Goal: Task Accomplishment & Management: Complete application form

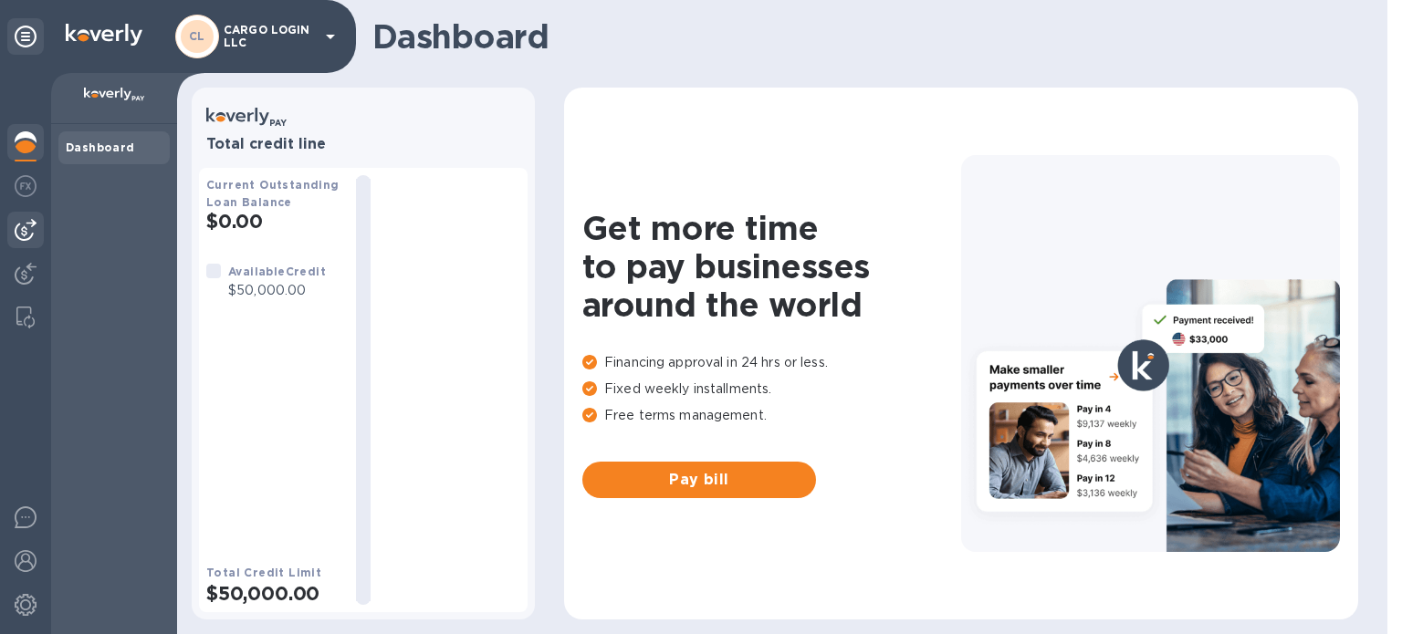
click at [26, 226] on img at bounding box center [26, 230] width 22 height 22
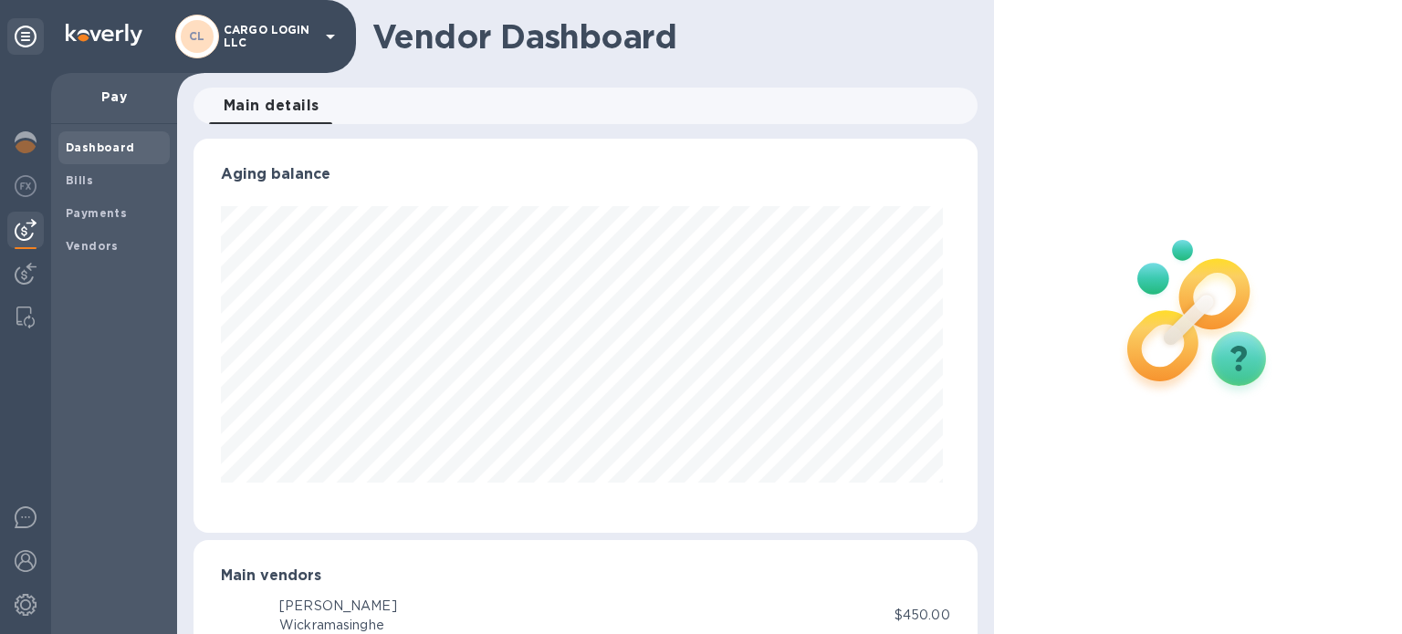
scroll to position [394, 777]
click at [87, 252] on b "Vendors" at bounding box center [92, 246] width 53 height 14
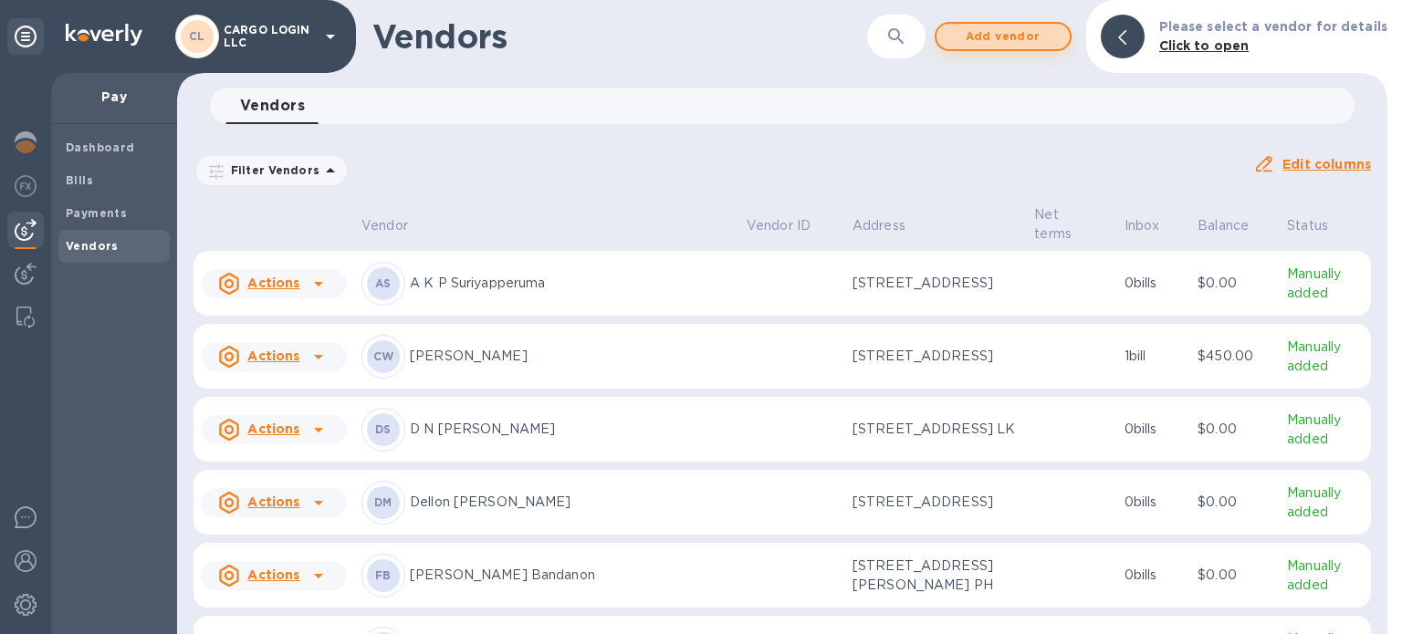
click at [1006, 36] on span "Add vendor" at bounding box center [1003, 37] width 104 height 22
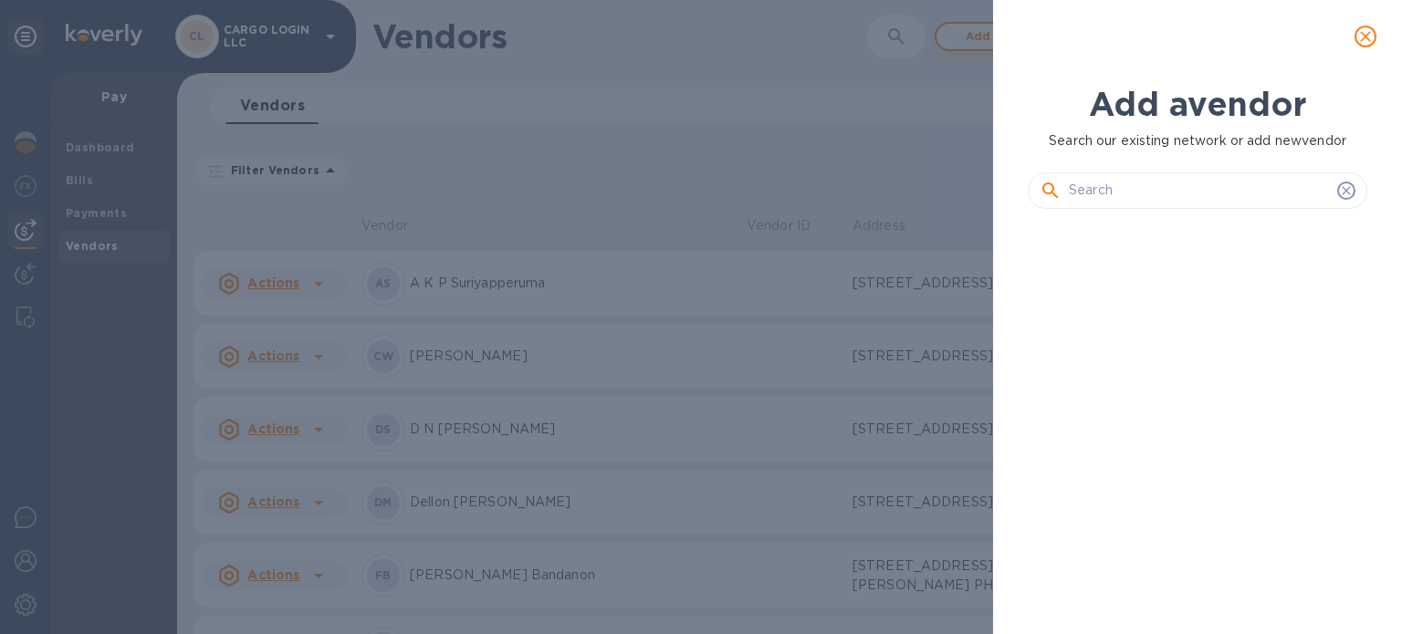
scroll to position [349, 347]
click at [1112, 188] on input "text" at bounding box center [1199, 190] width 261 height 27
paste input "Pitiduwage [PERSON_NAME]"
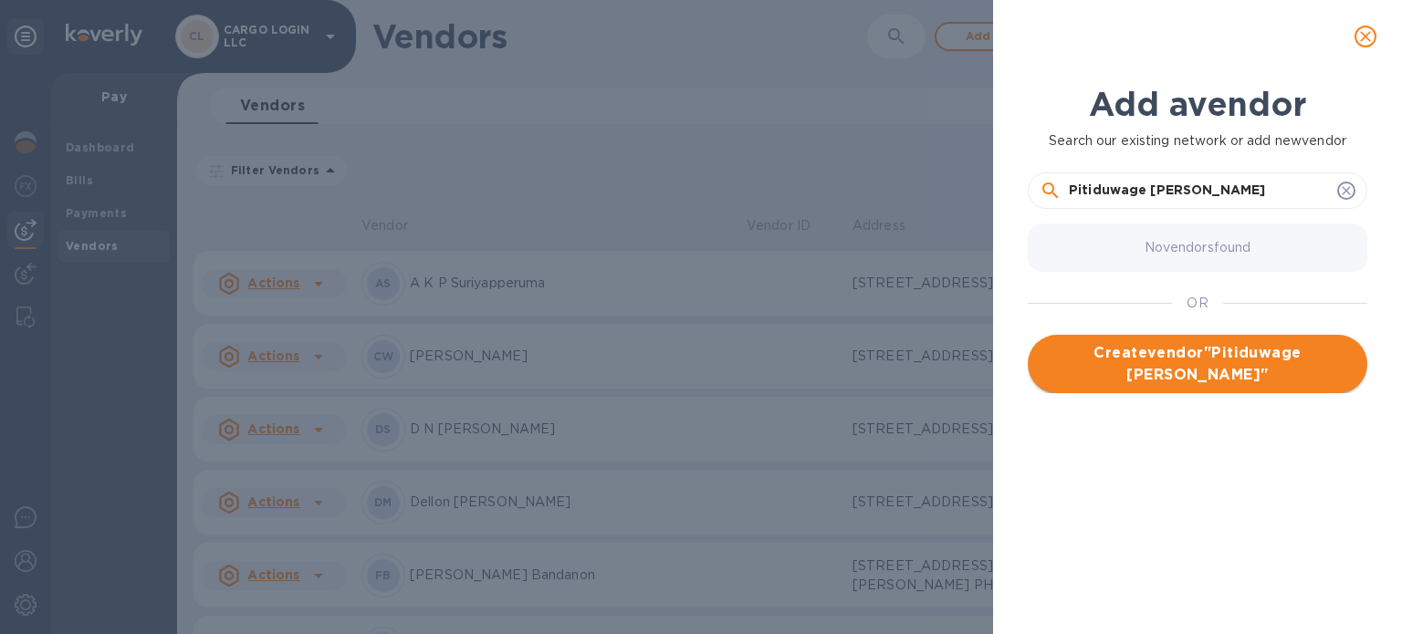
type input "Pitiduwage [PERSON_NAME]"
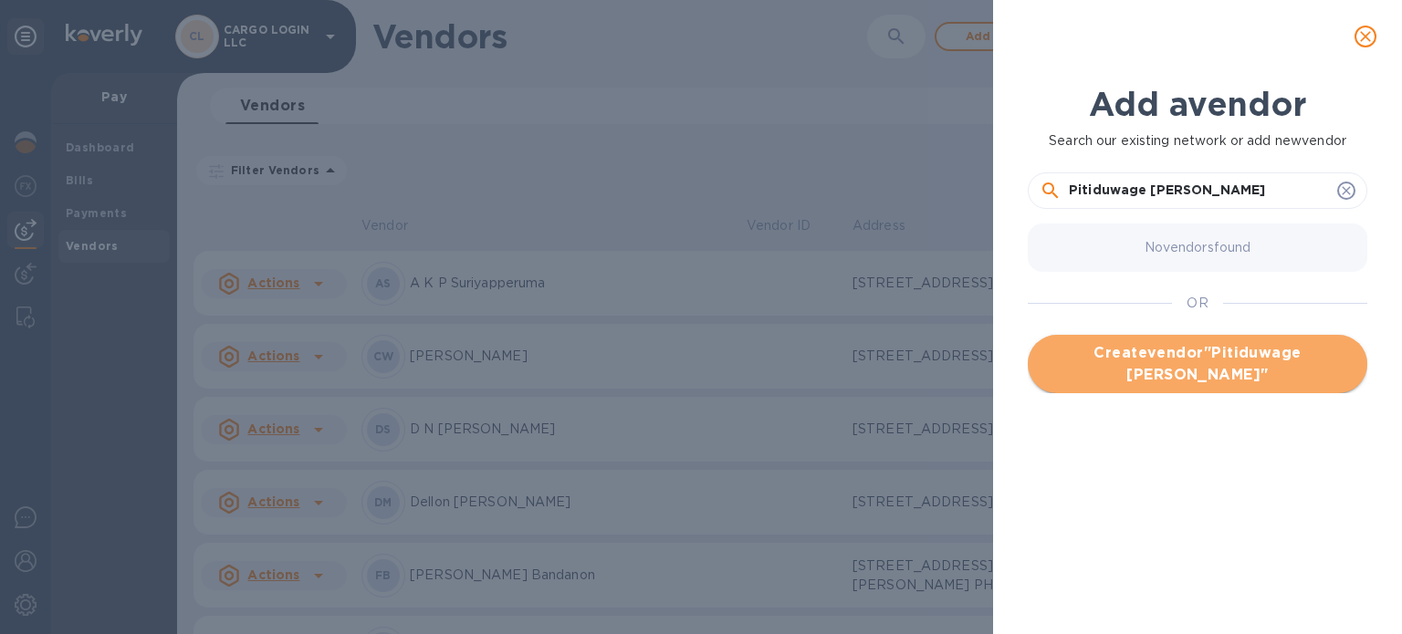
click at [1183, 374] on span "Create vendor " Pitiduwage [PERSON_NAME] "" at bounding box center [1197, 364] width 310 height 44
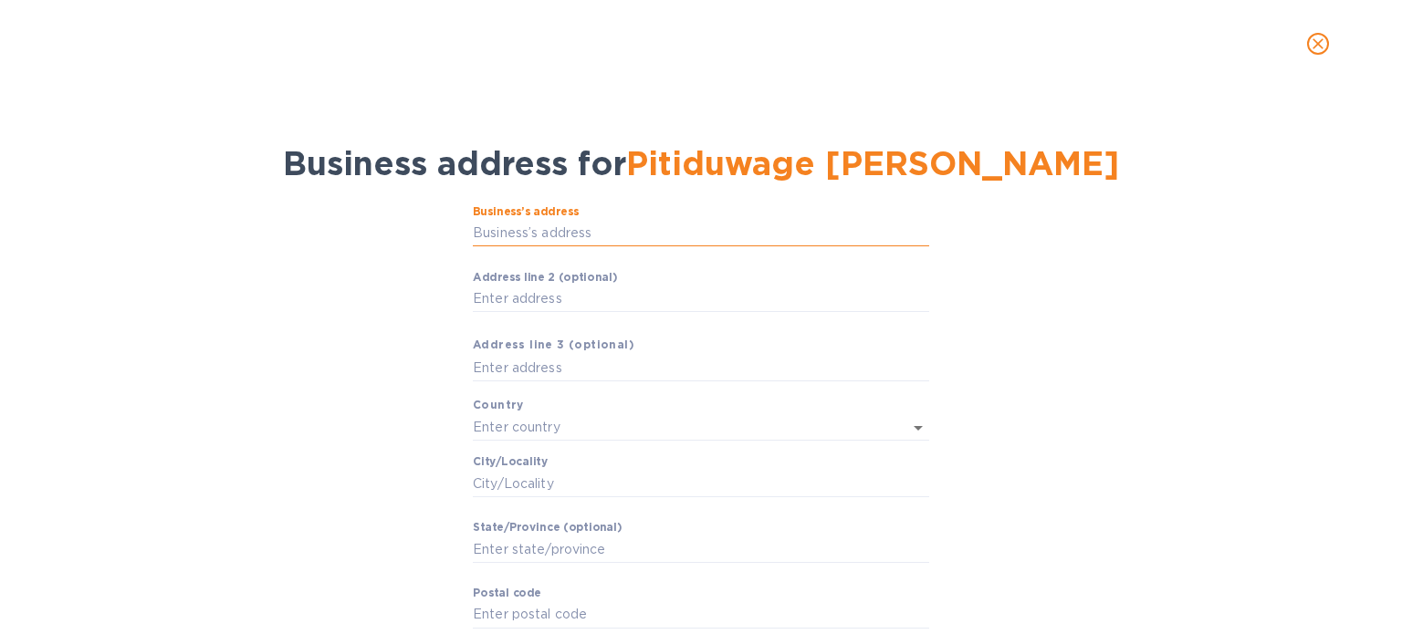
click at [601, 226] on input "Business’s аddress" at bounding box center [701, 233] width 456 height 27
paste input "No 180/17"
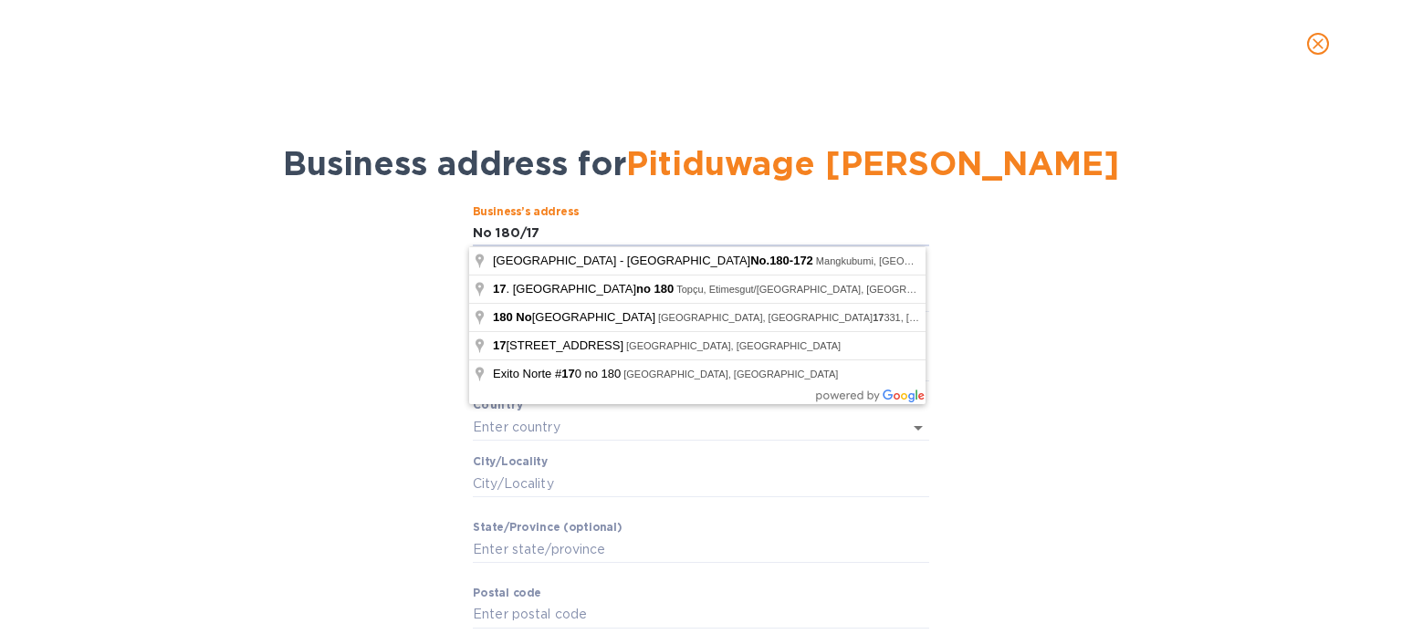
type input "No 180/17"
click at [699, 422] on input "text" at bounding box center [675, 427] width 405 height 26
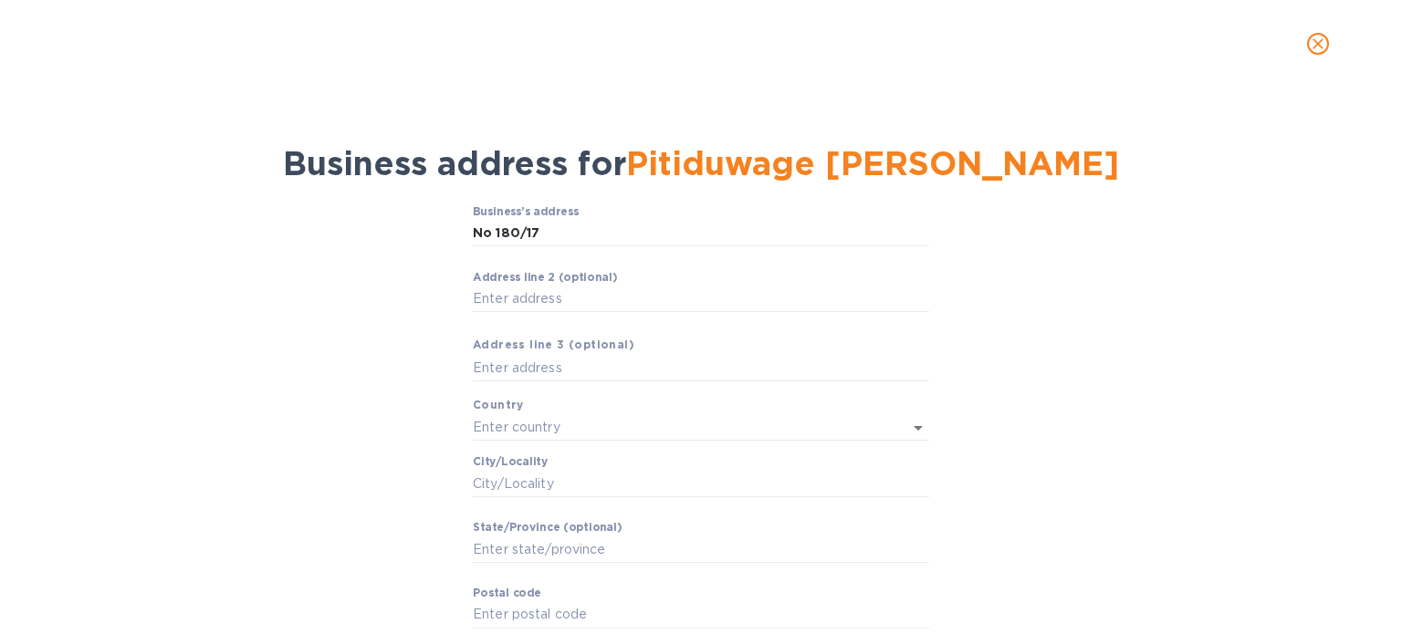
click at [1004, 398] on div "Business’s аddress No 180/17 ​ Аddress line 2 (optional) ​ Аddress line 3 (opti…" at bounding box center [701, 447] width 1354 height 506
click at [696, 298] on input "Аddress line 2 (optional)" at bounding box center [701, 299] width 456 height 27
paste input "Palliyawatta"
type input "Palliyawatta"
click at [632, 366] on input "text" at bounding box center [701, 367] width 456 height 27
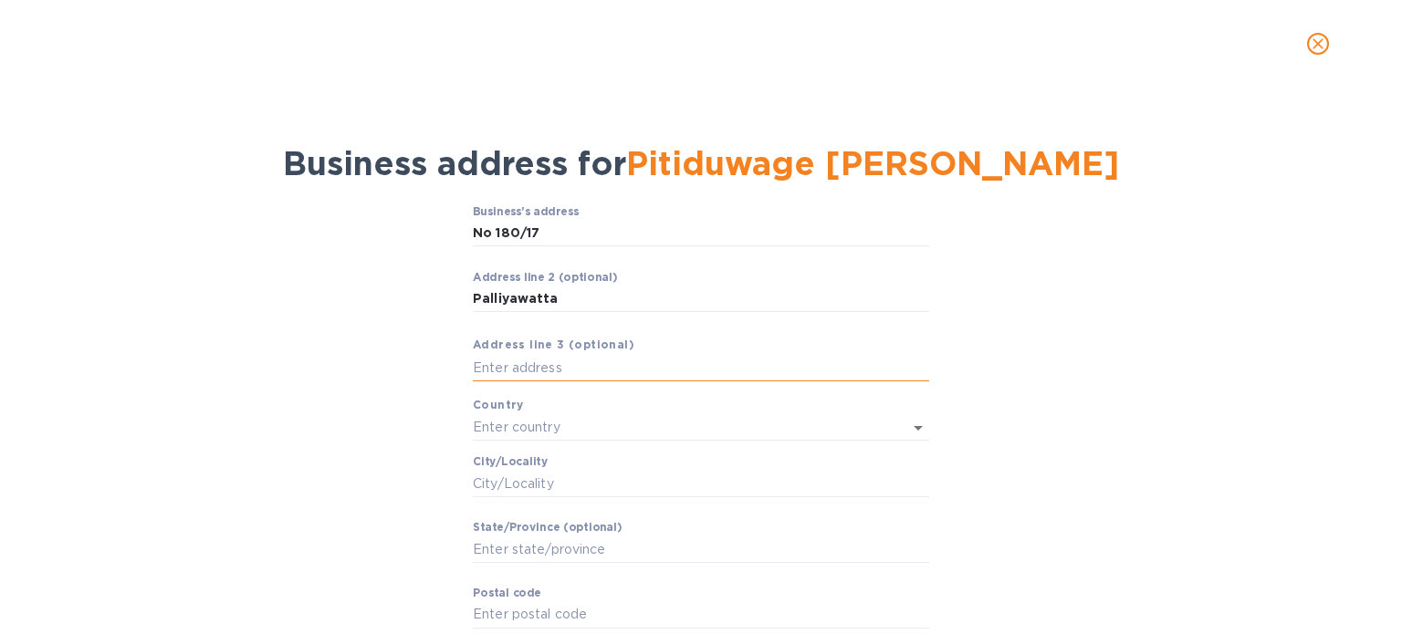
paste input "[GEOGRAPHIC_DATA], [GEOGRAPHIC_DATA]"
type input "[GEOGRAPHIC_DATA], [GEOGRAPHIC_DATA]"
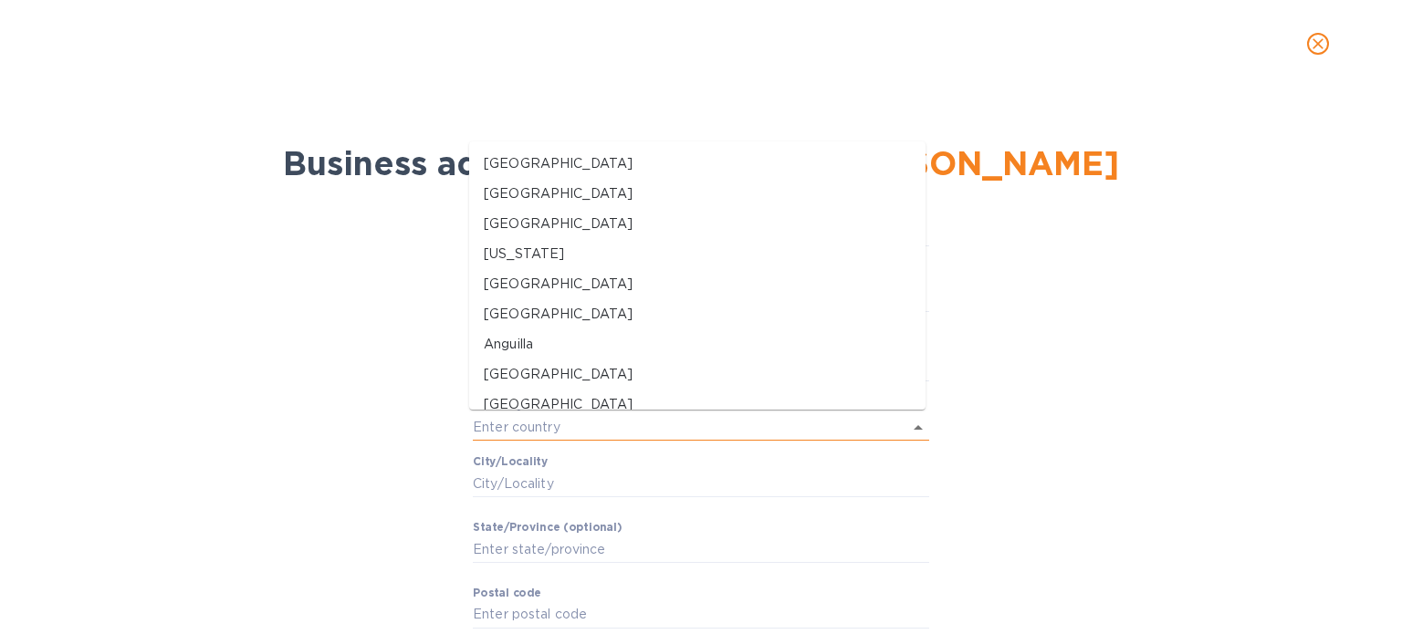
click at [612, 422] on input "text" at bounding box center [675, 427] width 405 height 26
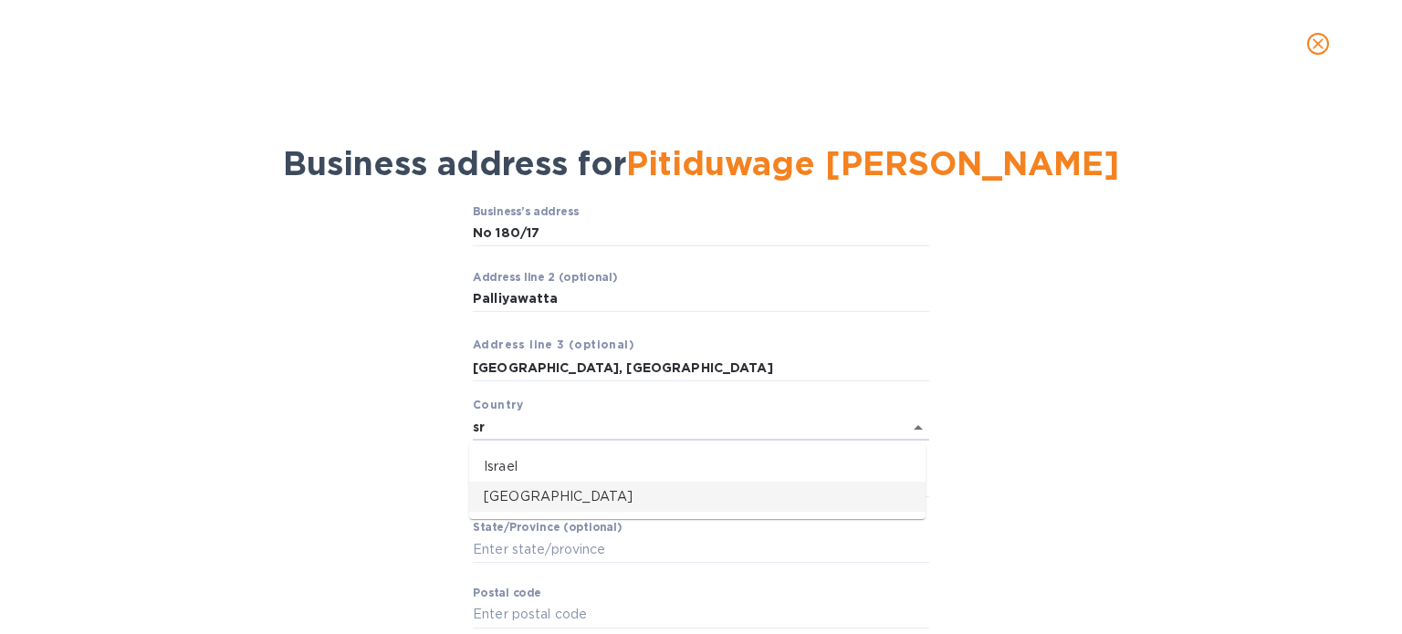
click at [589, 500] on p "[GEOGRAPHIC_DATA]" at bounding box center [697, 496] width 427 height 19
type input "[GEOGRAPHIC_DATA]"
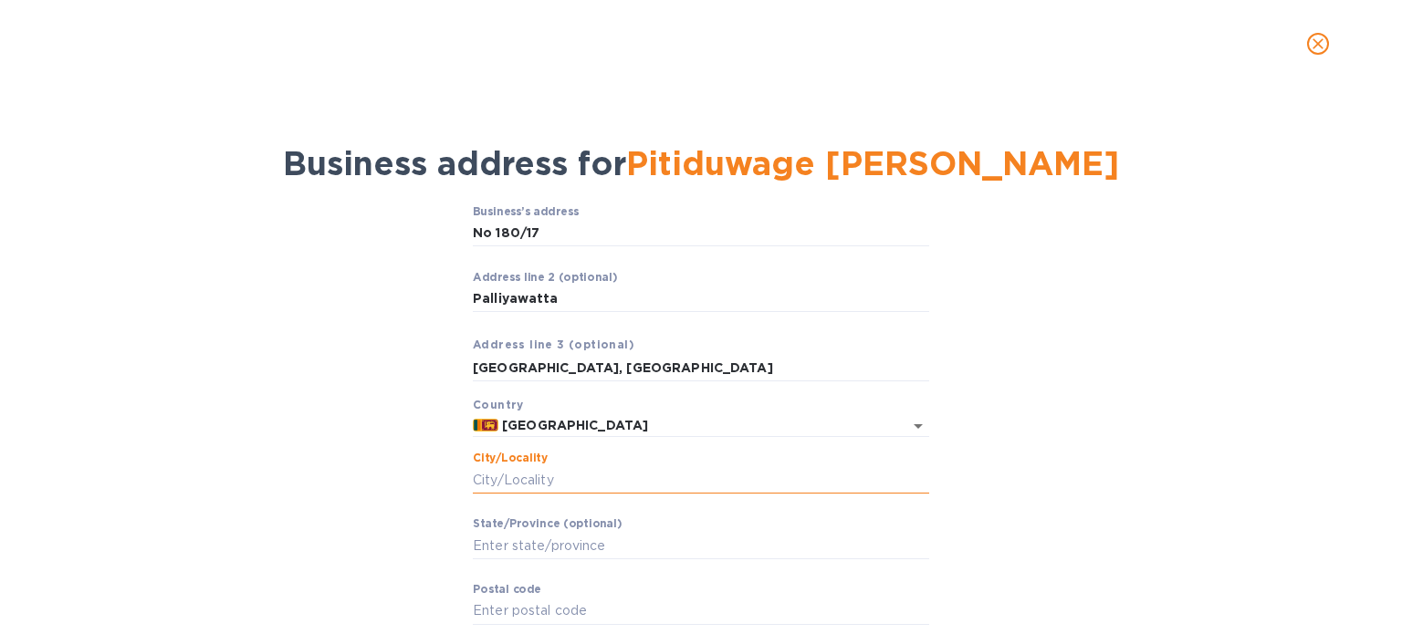
click at [623, 474] on input "Сity/Locаlity" at bounding box center [701, 479] width 456 height 27
type input "w"
type input "W"
click at [571, 367] on input "[GEOGRAPHIC_DATA], [GEOGRAPHIC_DATA]" at bounding box center [701, 367] width 456 height 27
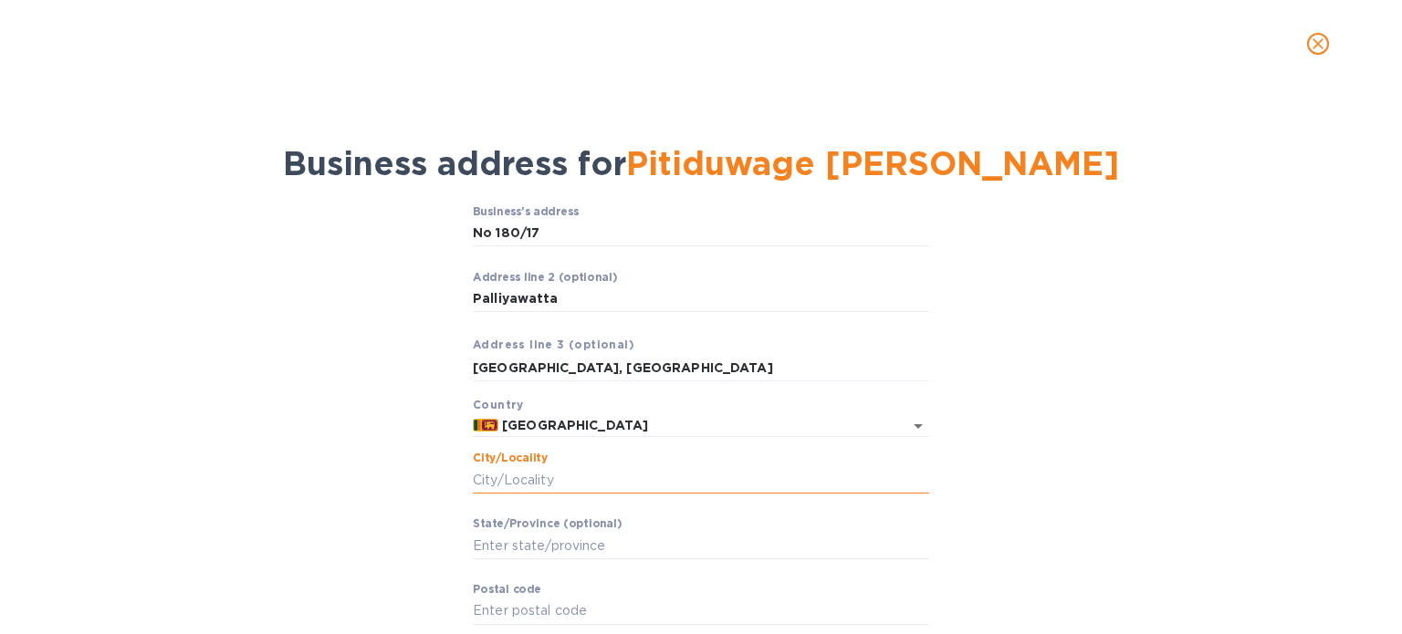
click at [555, 479] on input "Сity/Locаlity" at bounding box center [701, 479] width 456 height 27
paste input "Wattala"
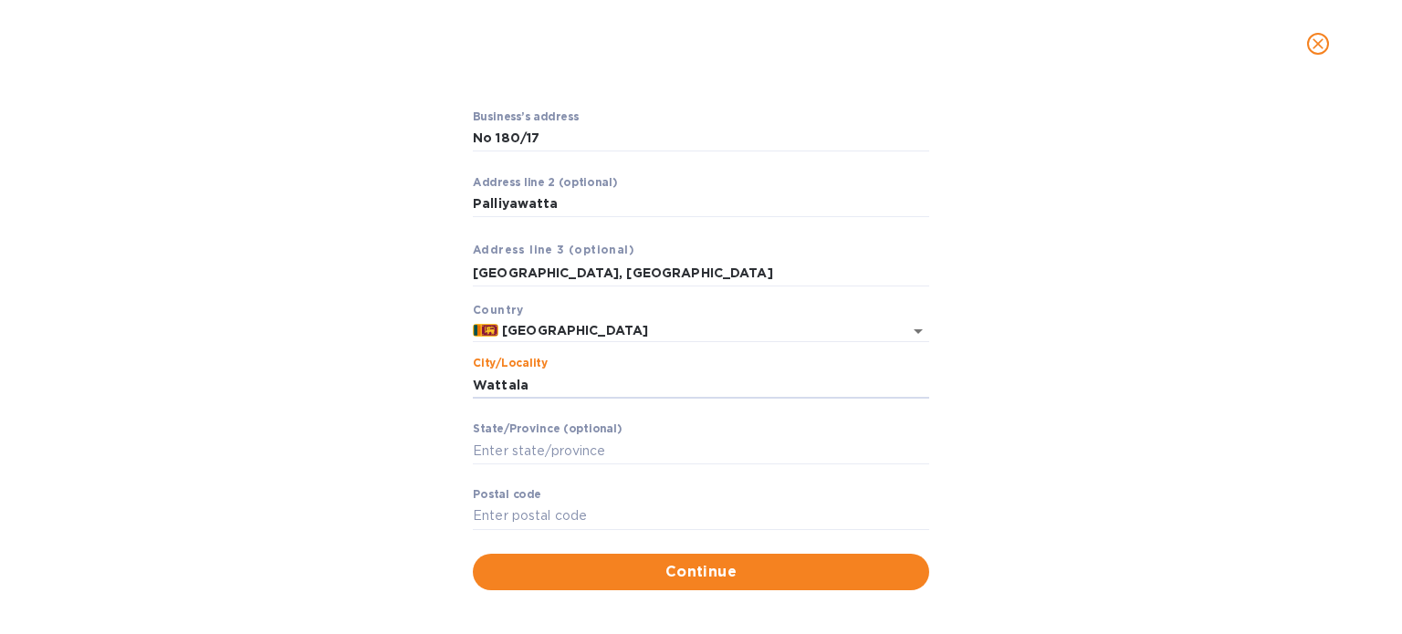
scroll to position [99, 0]
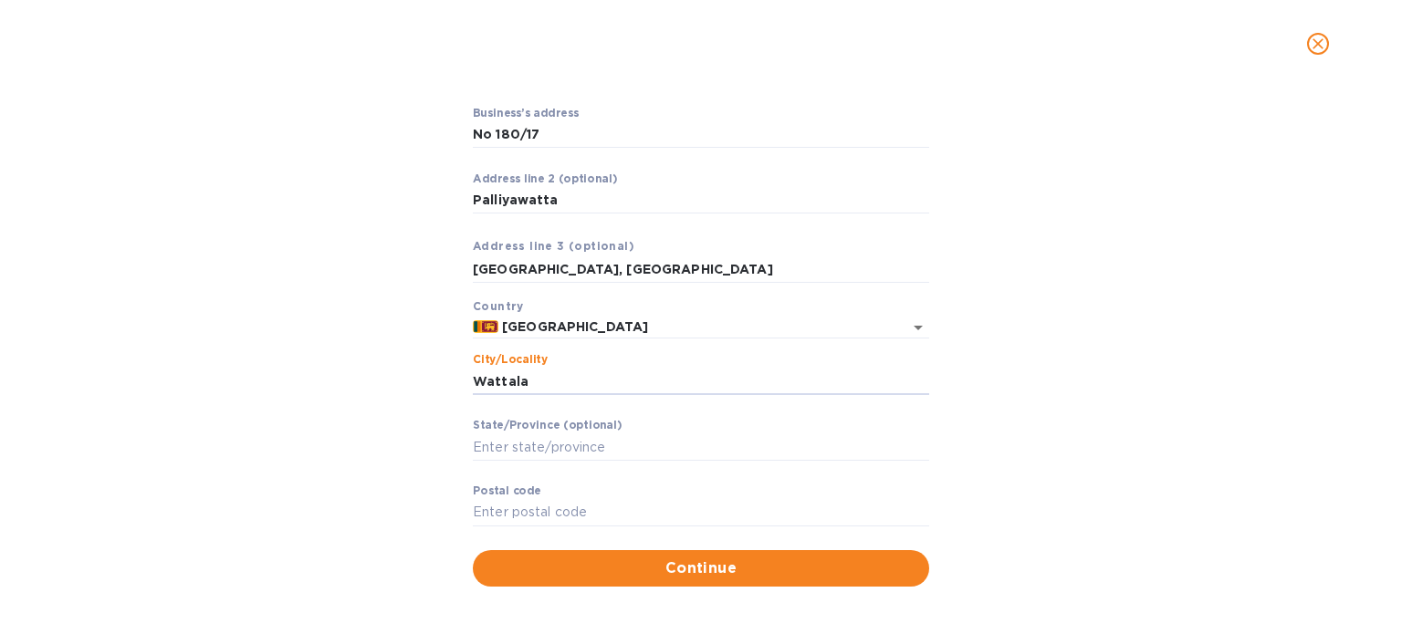
type input "Wattala"
click at [583, 442] on input "Stаte/Province (optional)" at bounding box center [701, 446] width 456 height 27
type input "[GEOGRAPHIC_DATA]"
click at [593, 512] on input "Pоstal cоde" at bounding box center [701, 512] width 456 height 27
paste input "11300"
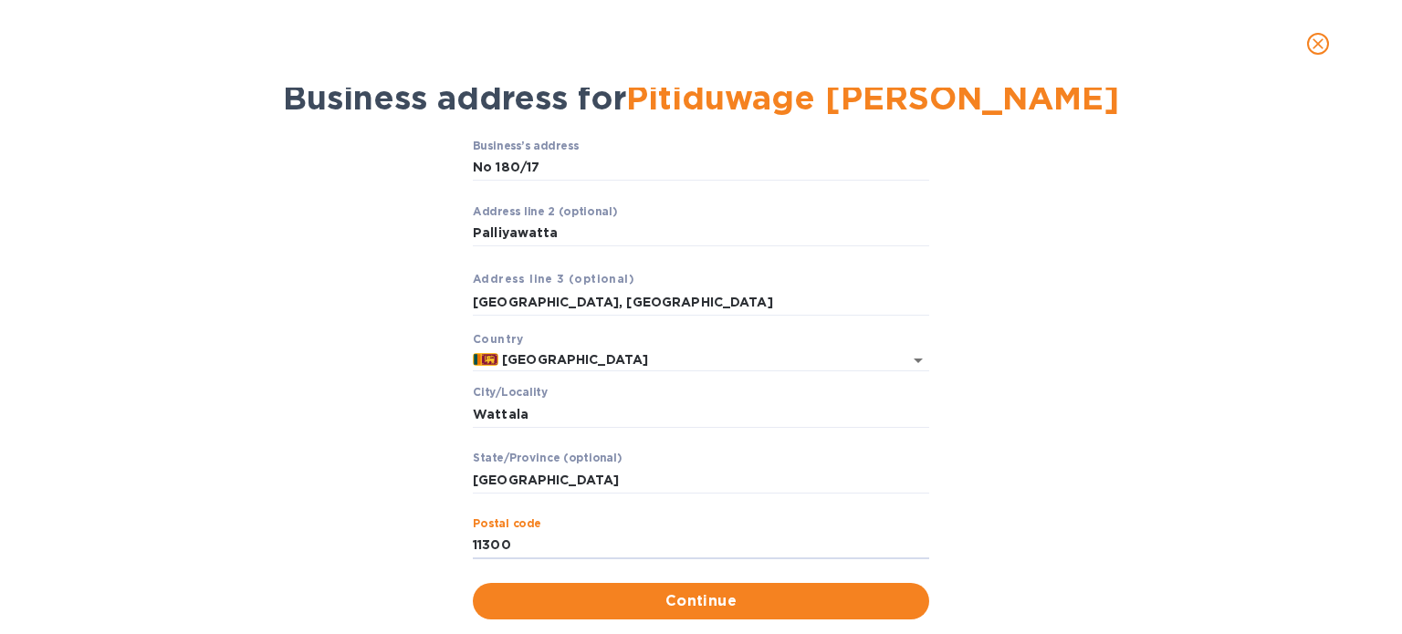
scroll to position [106, 0]
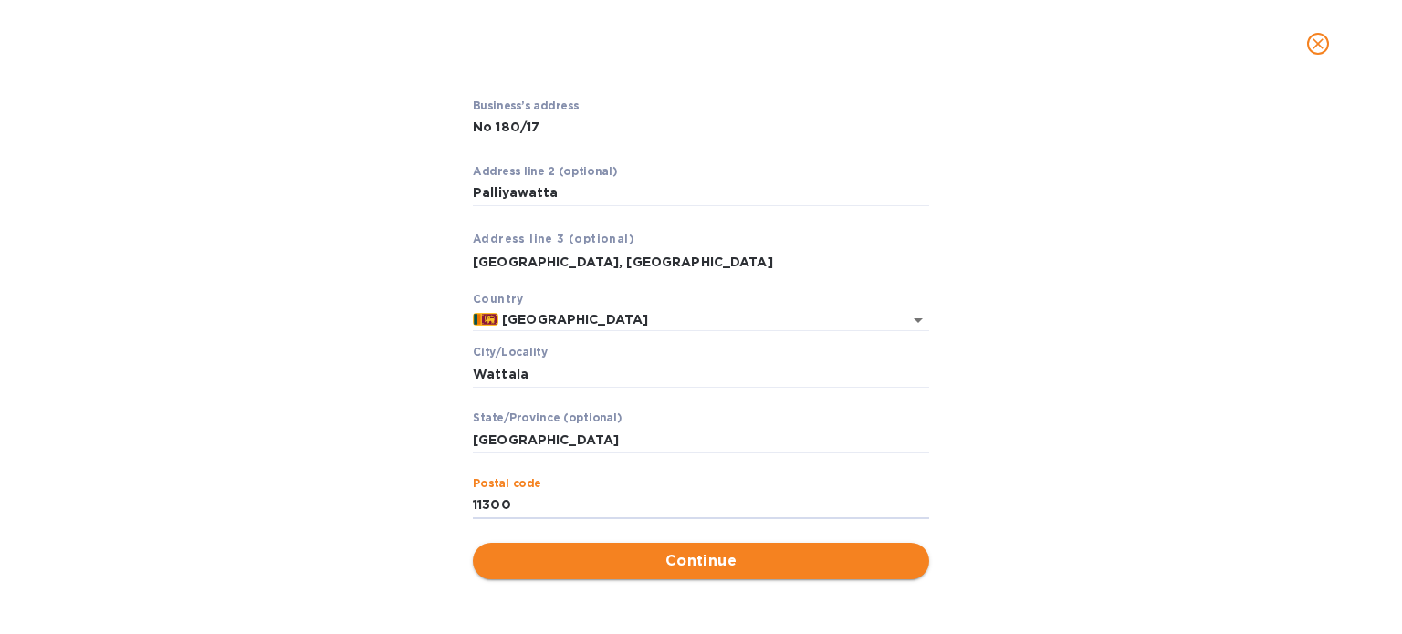
type input "11300"
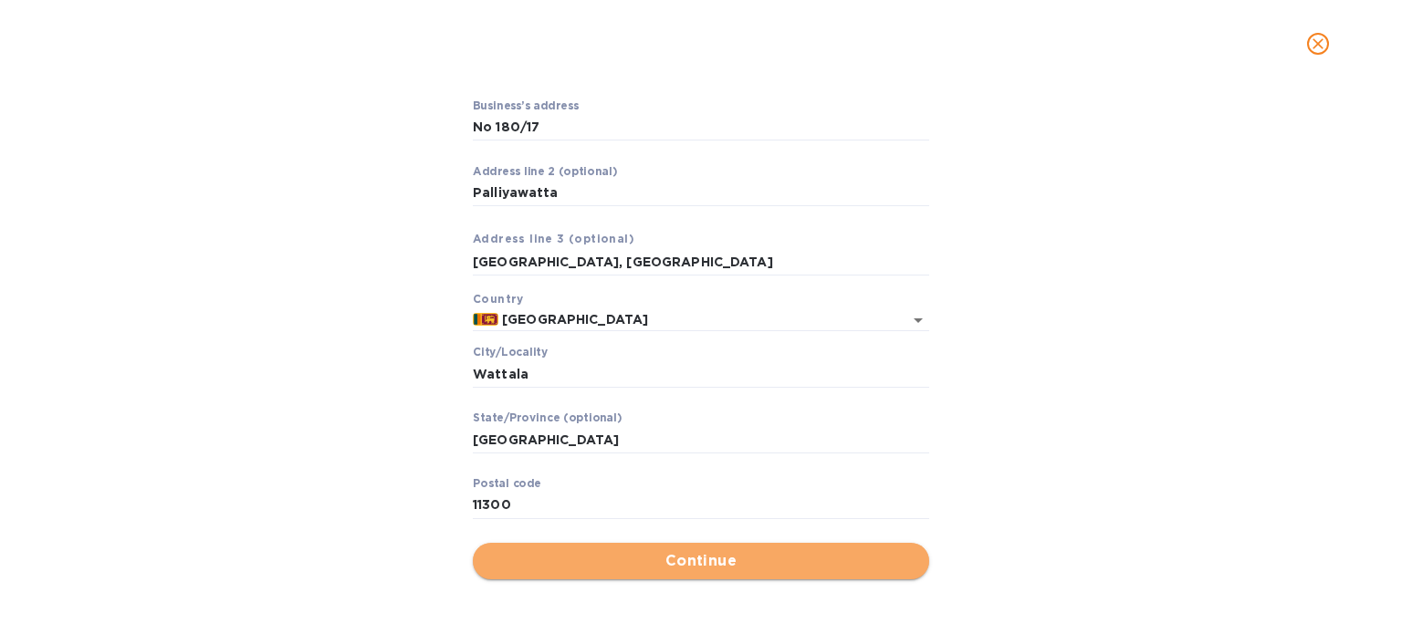
click at [723, 556] on span "Continue" at bounding box center [700, 561] width 427 height 22
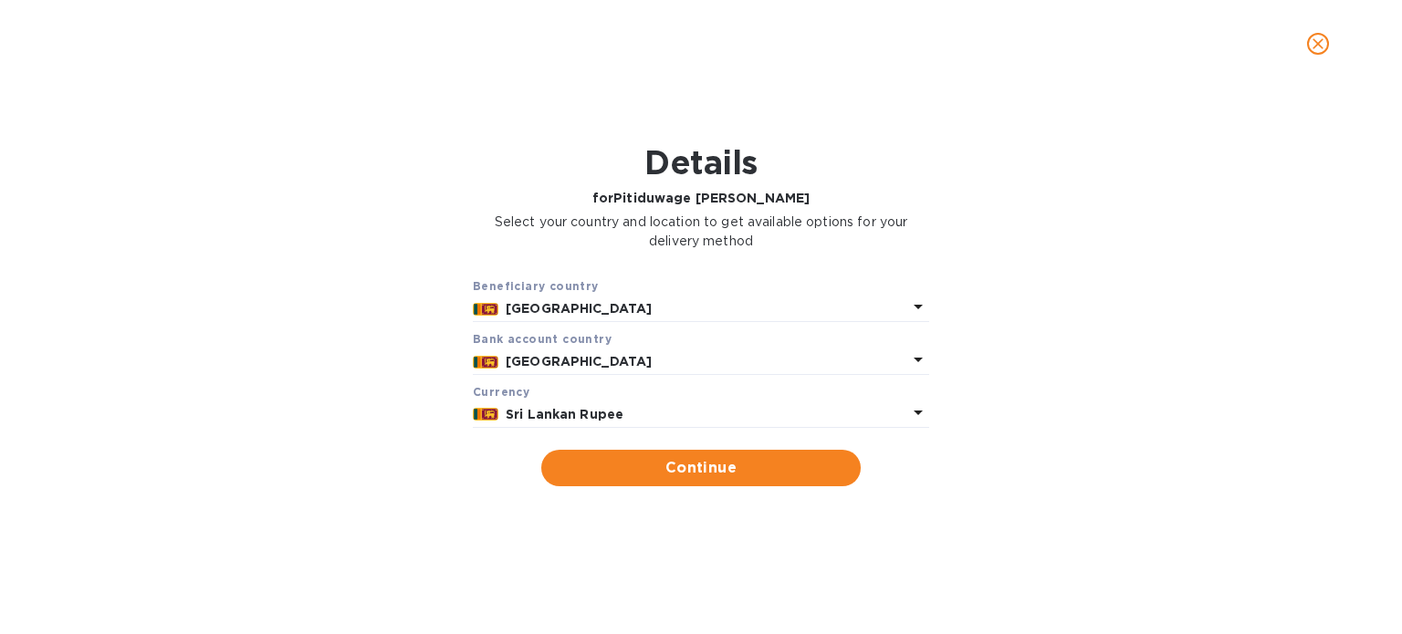
click at [715, 401] on div "Currency" at bounding box center [701, 391] width 456 height 19
click at [673, 417] on p "Sri Lankan Rupee" at bounding box center [706, 414] width 401 height 19
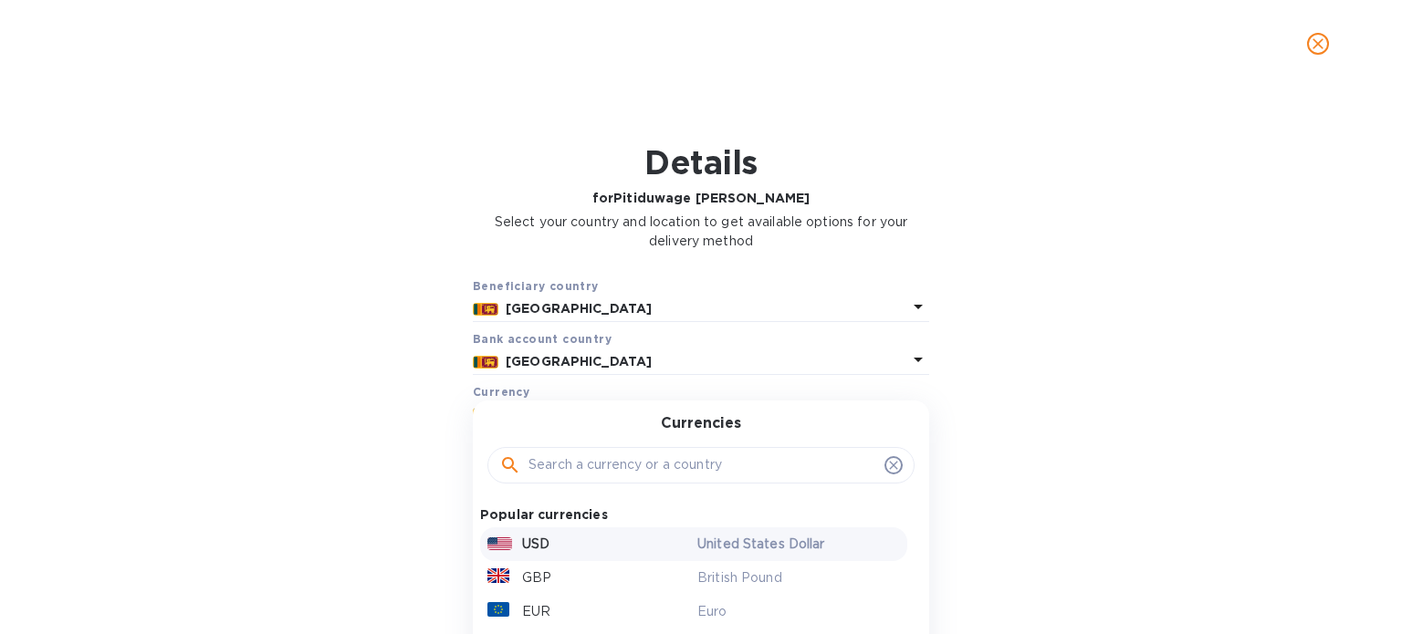
click at [670, 543] on div "USD" at bounding box center [589, 544] width 210 height 26
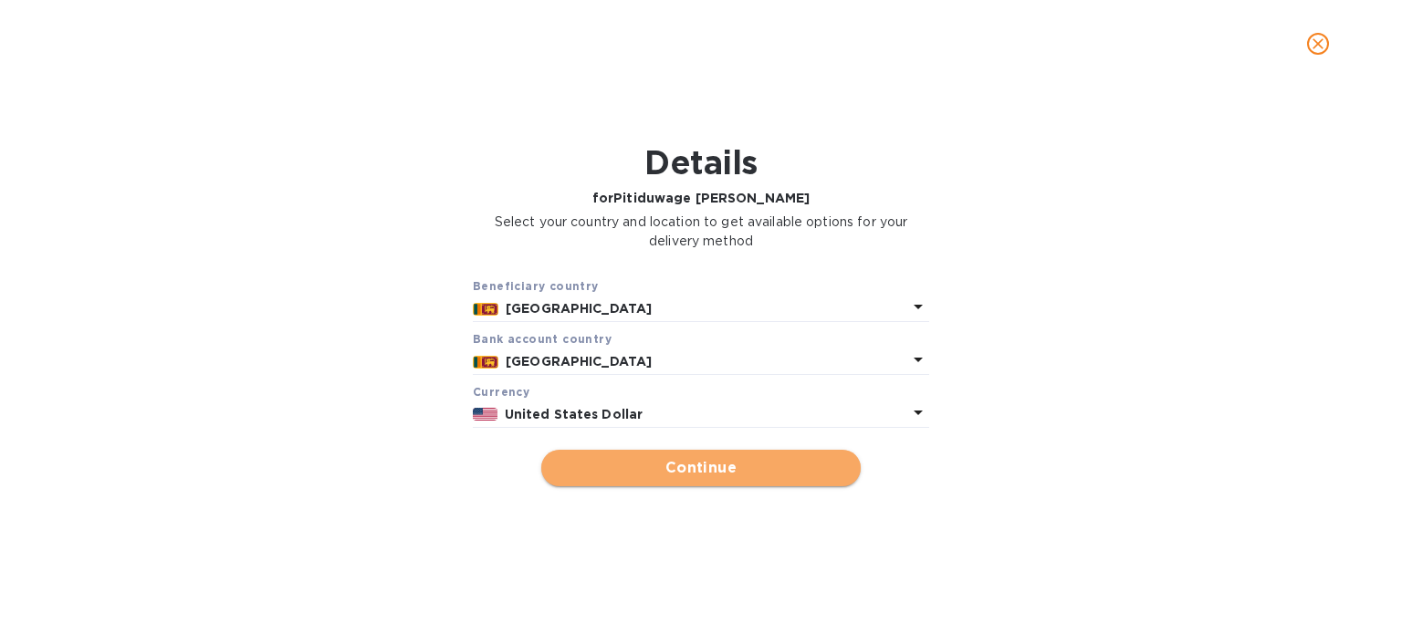
click at [725, 466] on span "Continue" at bounding box center [701, 468] width 290 height 22
type input "Pitiduwage [PERSON_NAME]"
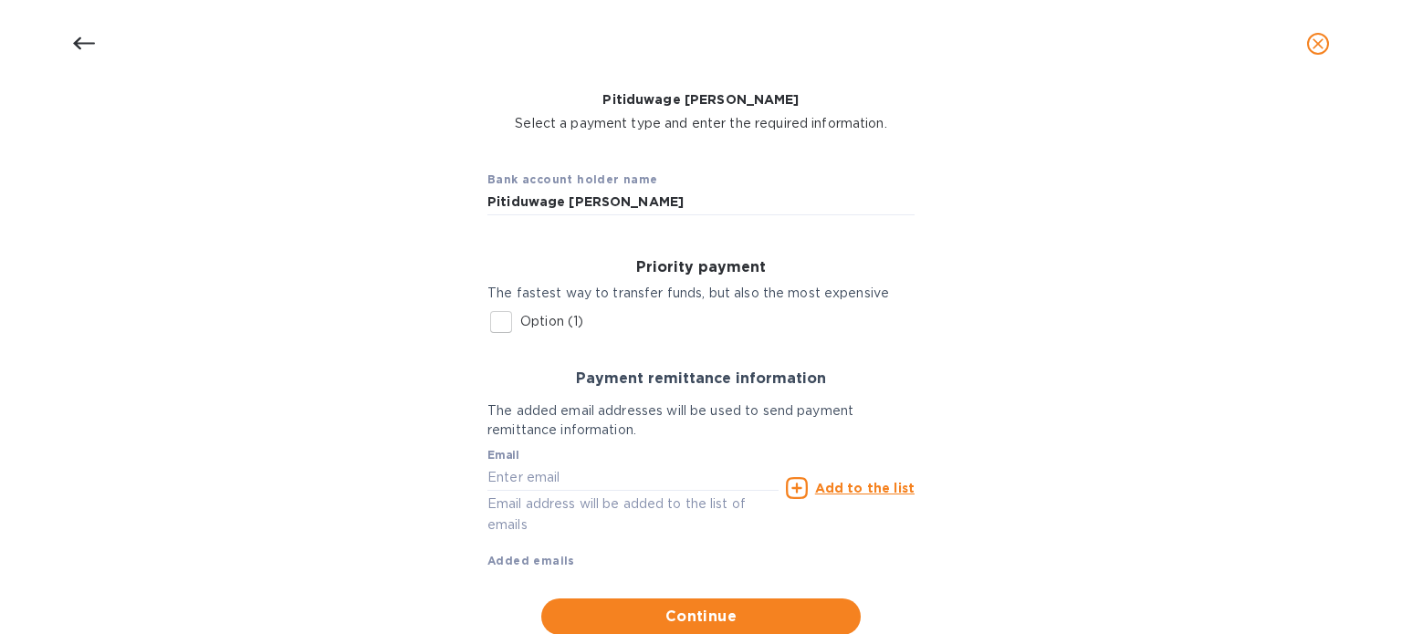
scroll to position [106, 0]
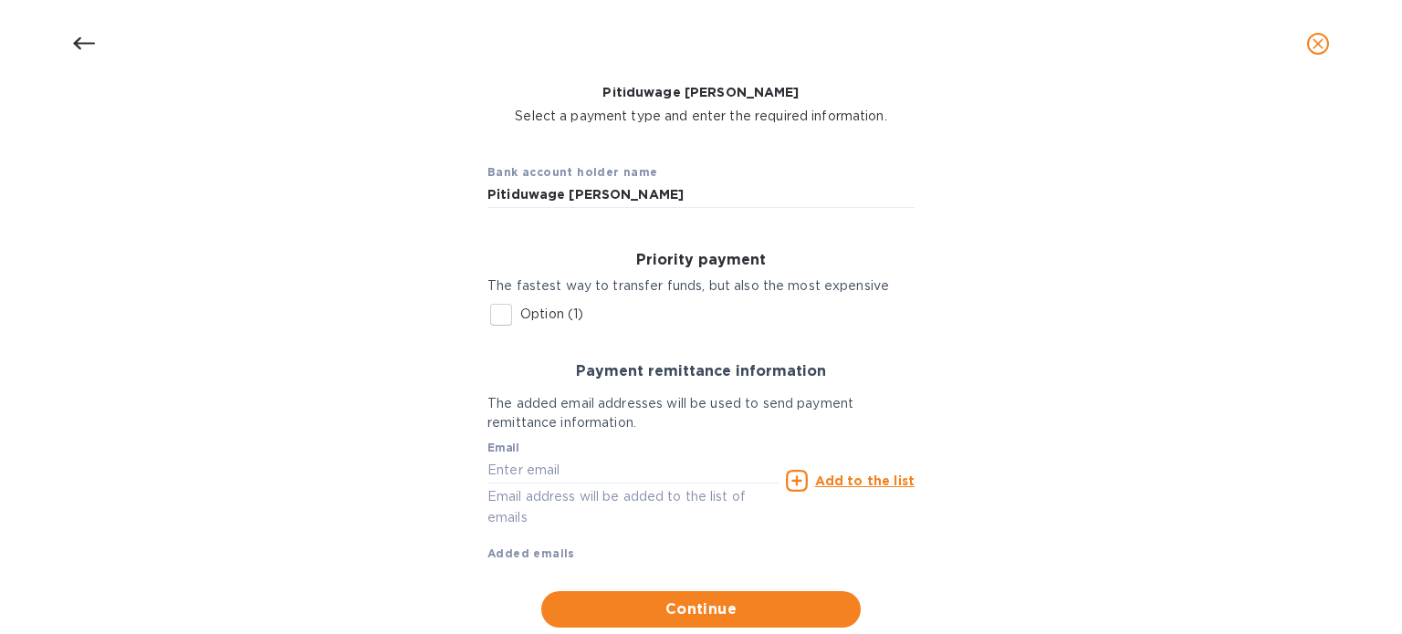
click at [501, 317] on input "Option (1)" at bounding box center [501, 315] width 38 height 38
checkbox input "true"
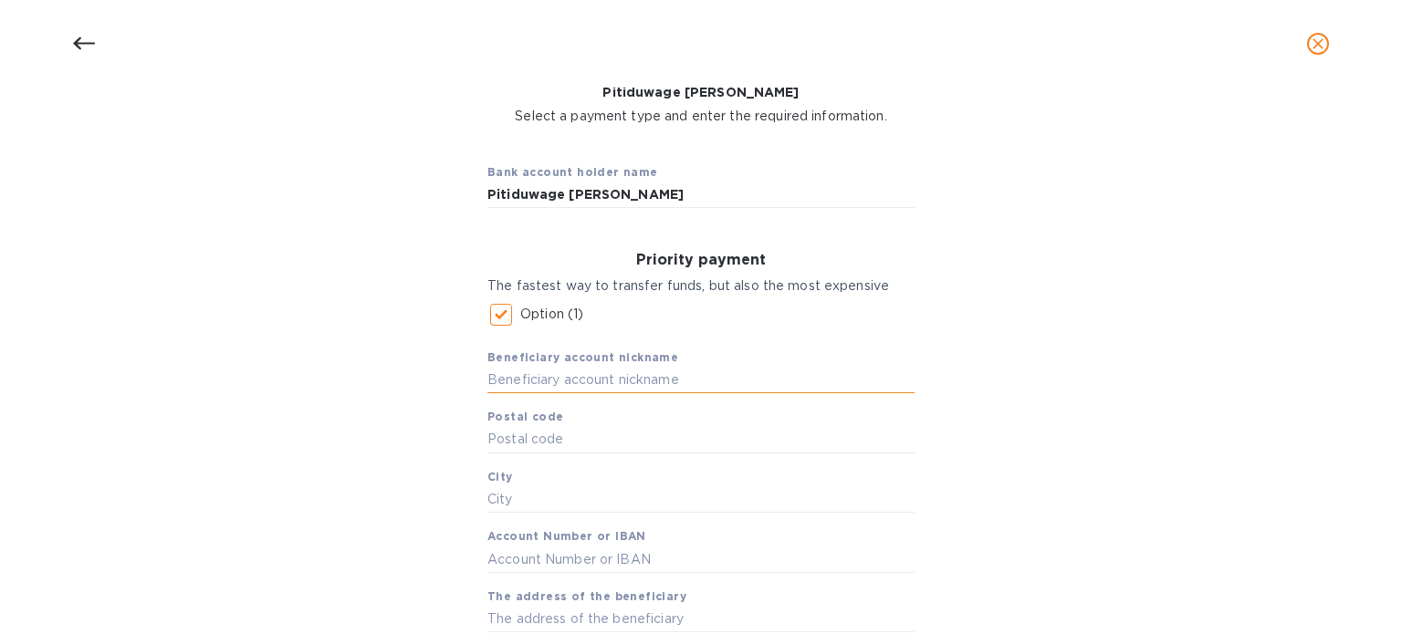
click at [635, 372] on input "text" at bounding box center [700, 380] width 427 height 27
paste input "Pitiduwage [PERSON_NAME]"
type input "Pitiduwage [PERSON_NAME]"
click at [609, 436] on input "text" at bounding box center [700, 439] width 427 height 27
paste input "11300"
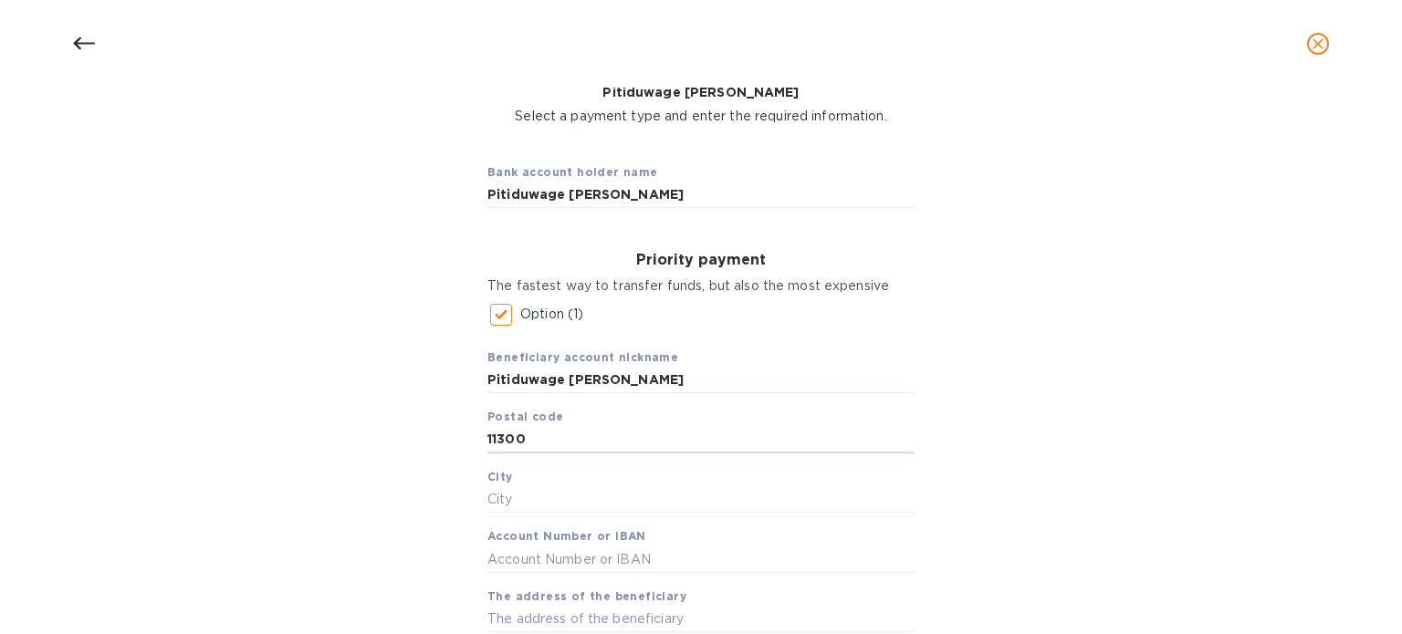
type input "11300"
click at [623, 499] on input "text" at bounding box center [700, 499] width 427 height 27
paste input "Wattala"
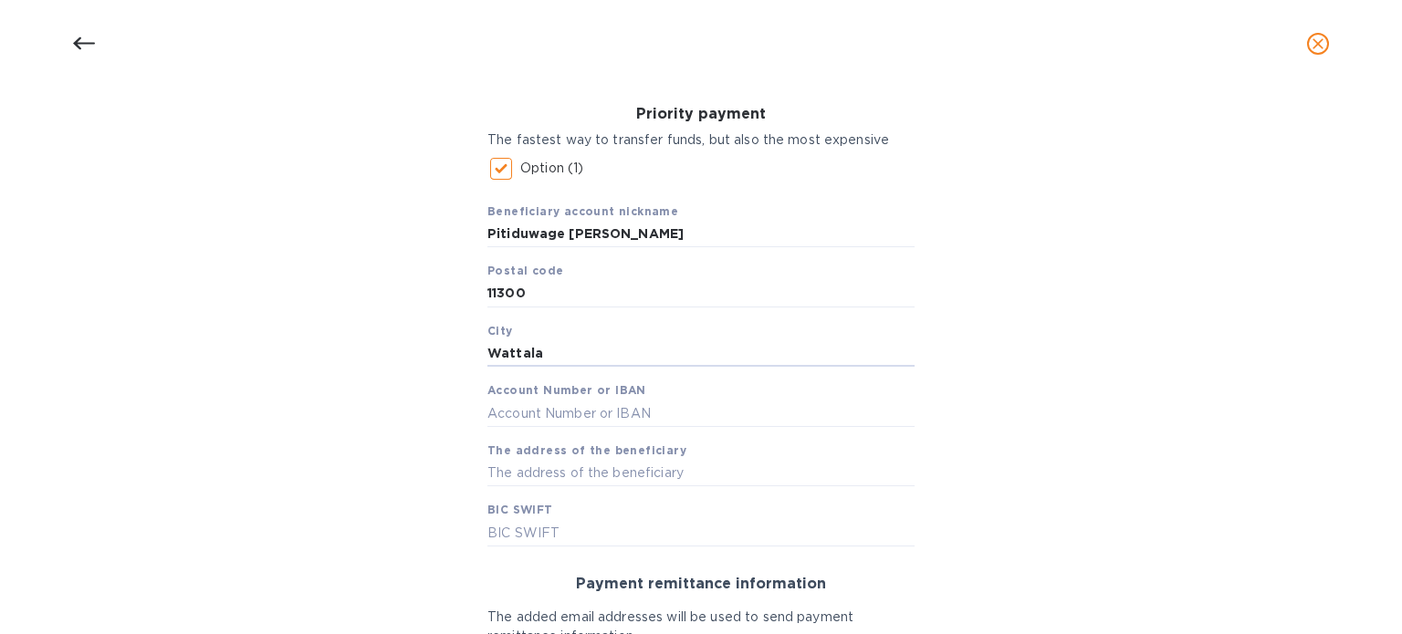
scroll to position [263, 0]
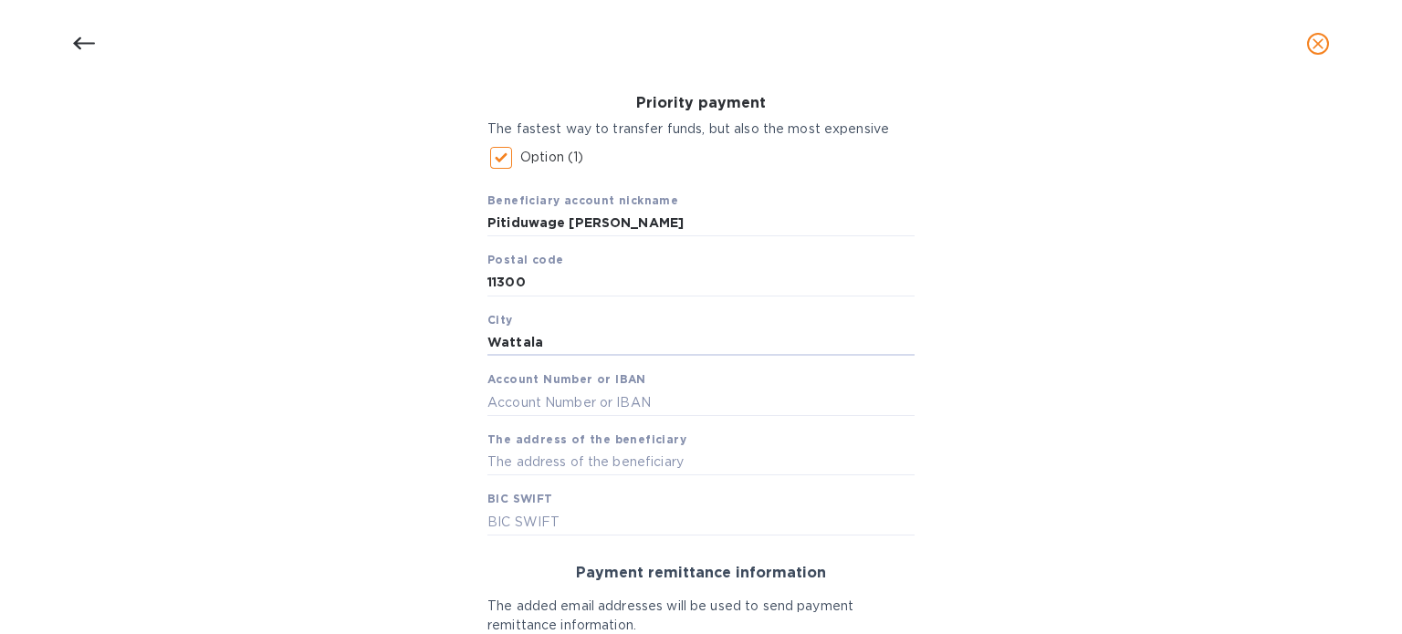
type input "Wattala"
click at [631, 402] on input "text" at bounding box center [700, 402] width 427 height 27
paste input "115630038571"
type input "115630038571"
click at [646, 463] on input "text" at bounding box center [700, 462] width 427 height 27
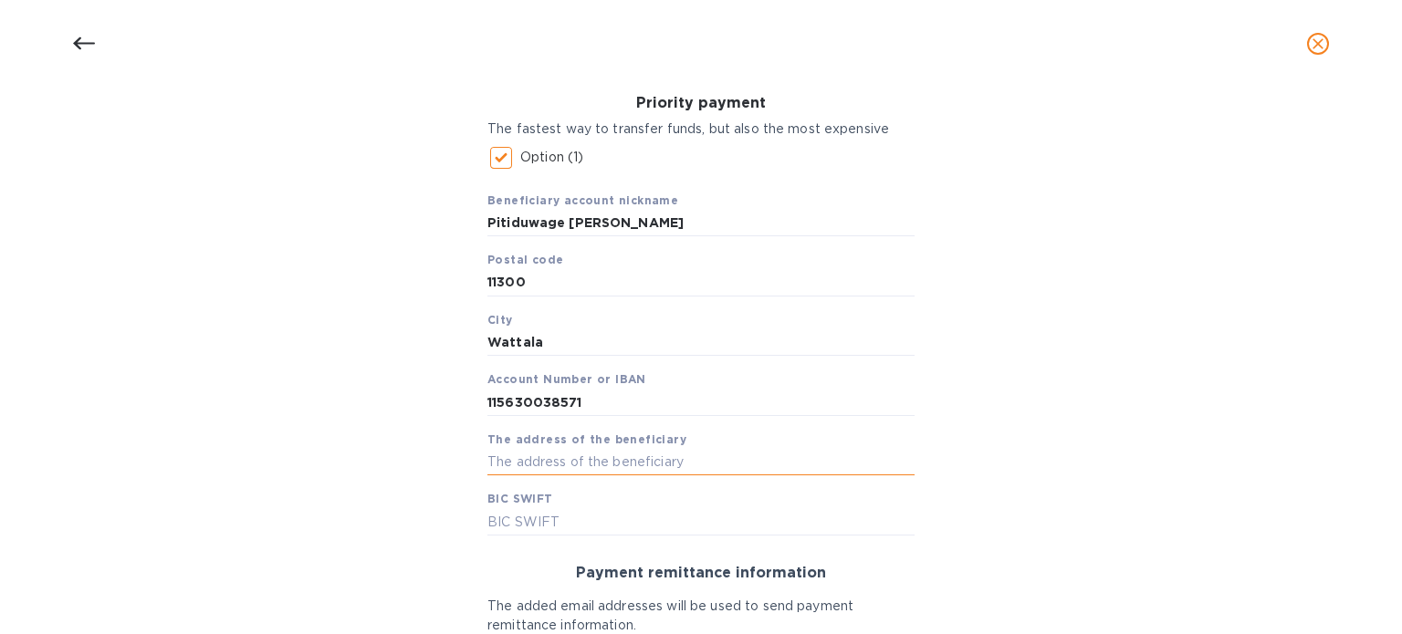
paste input "[STREET_ADDRESS][PERSON_NAME]"
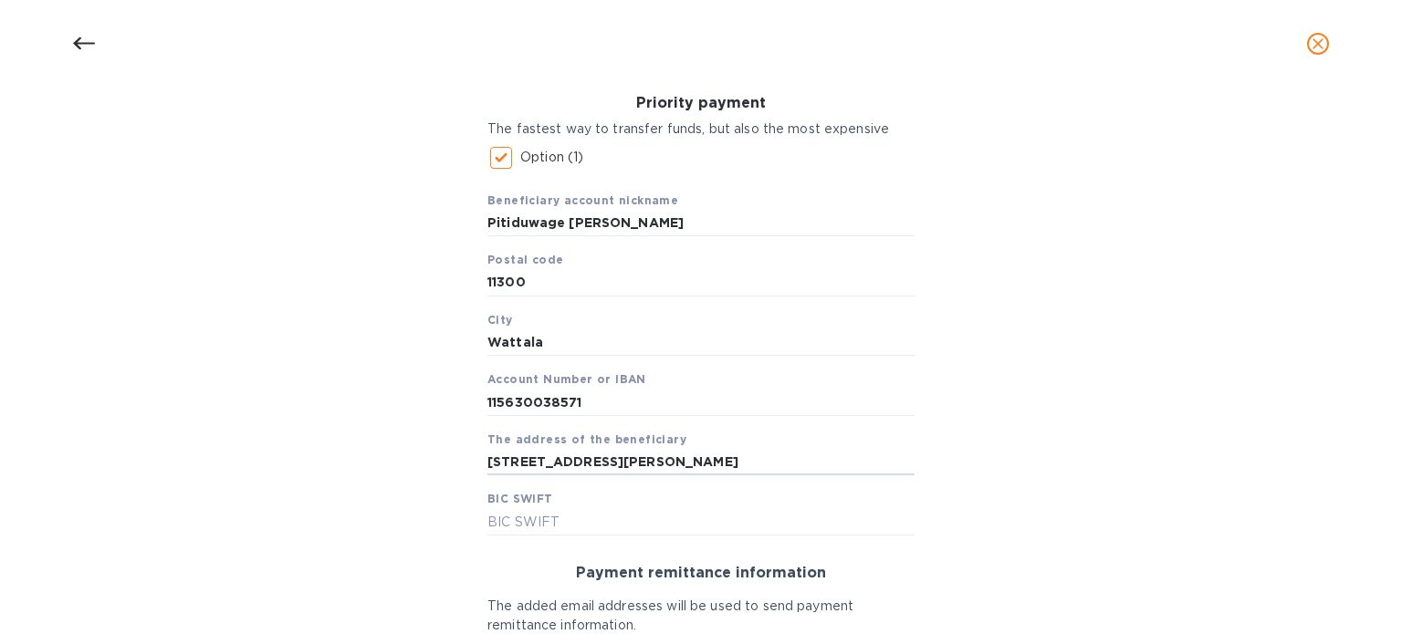
type input "[STREET_ADDRESS][PERSON_NAME]"
click at [639, 529] on input "text" at bounding box center [700, 521] width 427 height 27
paste input "[SWIFT_CODE]"
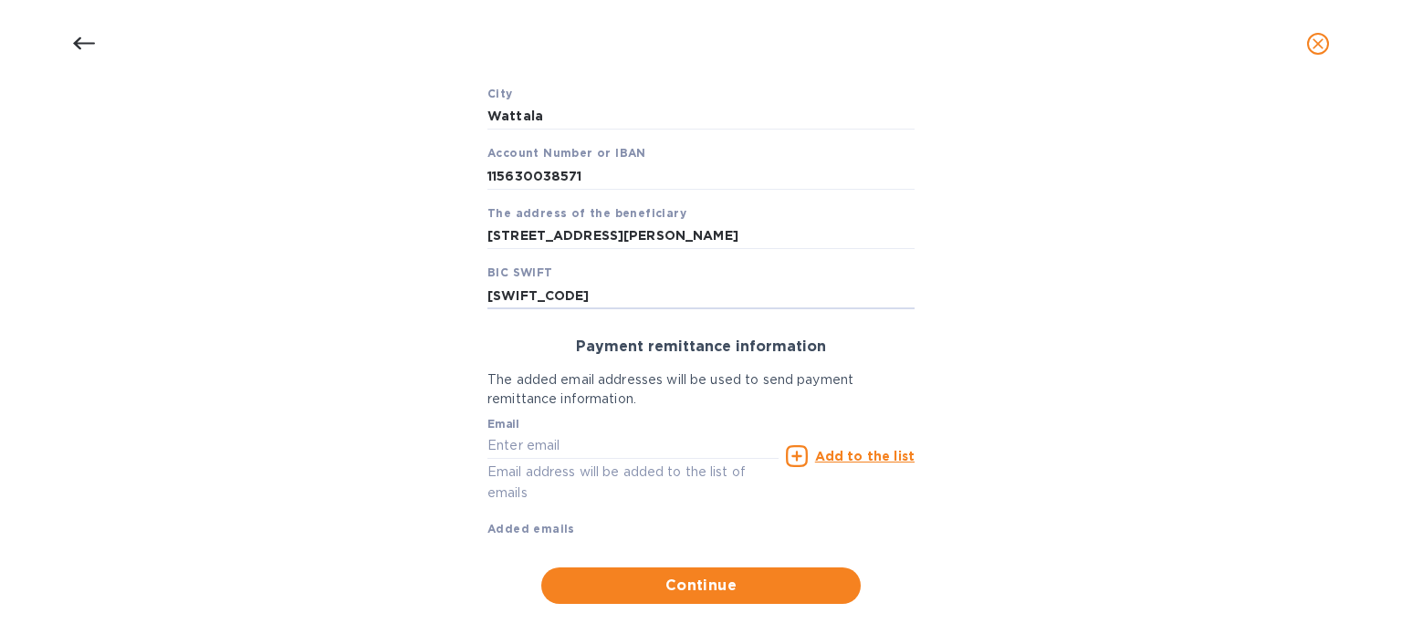
scroll to position [516, 0]
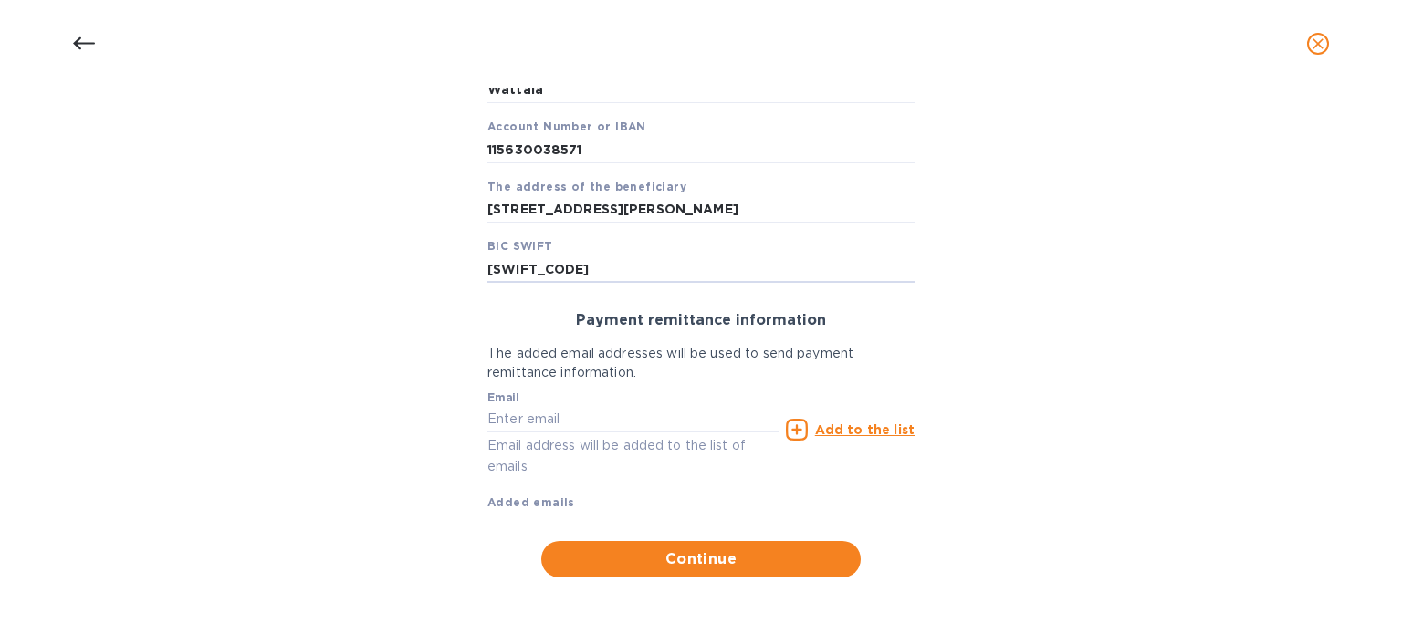
type input "[SWIFT_CODE]"
click at [632, 415] on input "text" at bounding box center [632, 419] width 291 height 27
paste input "[EMAIL_ADDRESS][DOMAIN_NAME]"
type input "[EMAIL_ADDRESS][DOMAIN_NAME]"
click at [824, 431] on u "Add to the list" at bounding box center [864, 429] width 99 height 15
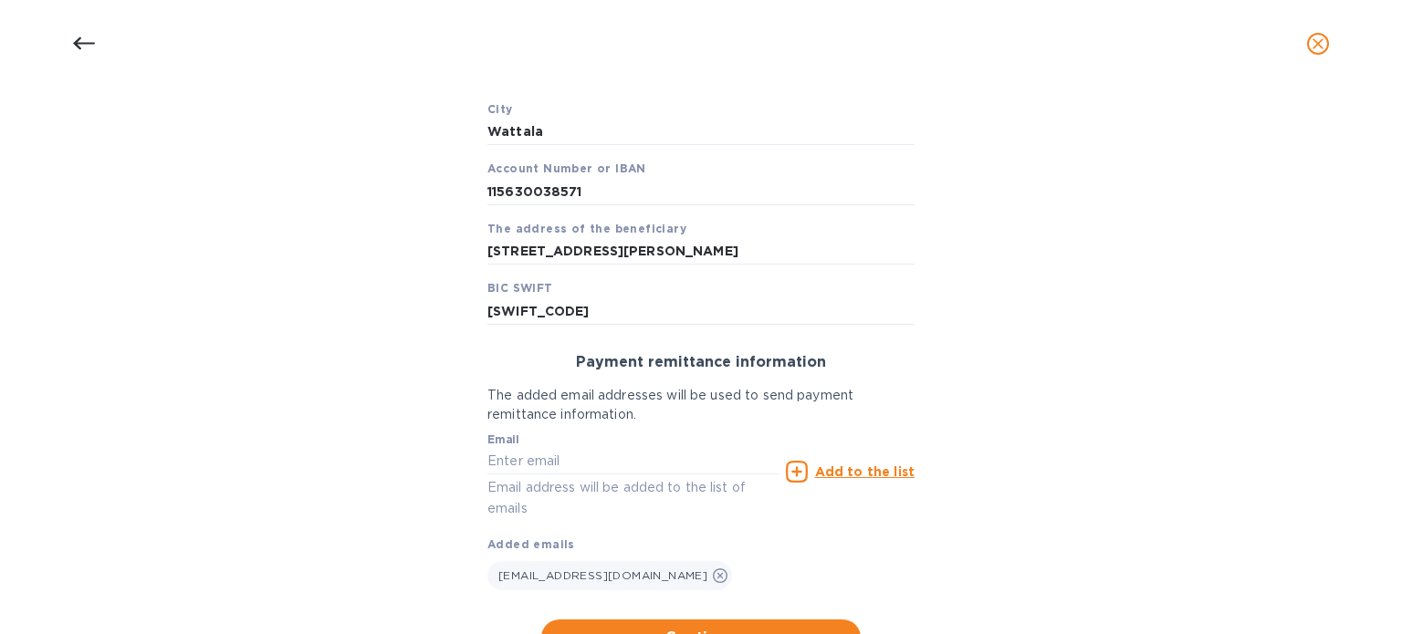
scroll to position [552, 0]
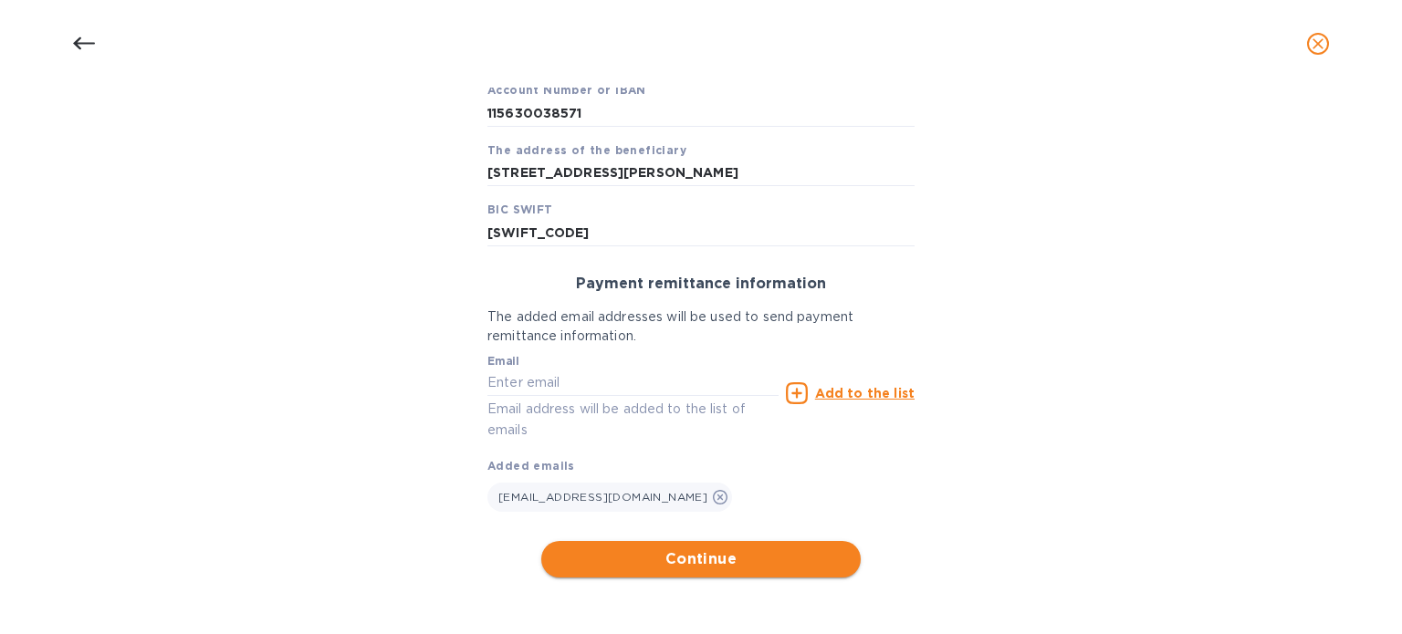
click at [719, 555] on span "Continue" at bounding box center [701, 559] width 290 height 22
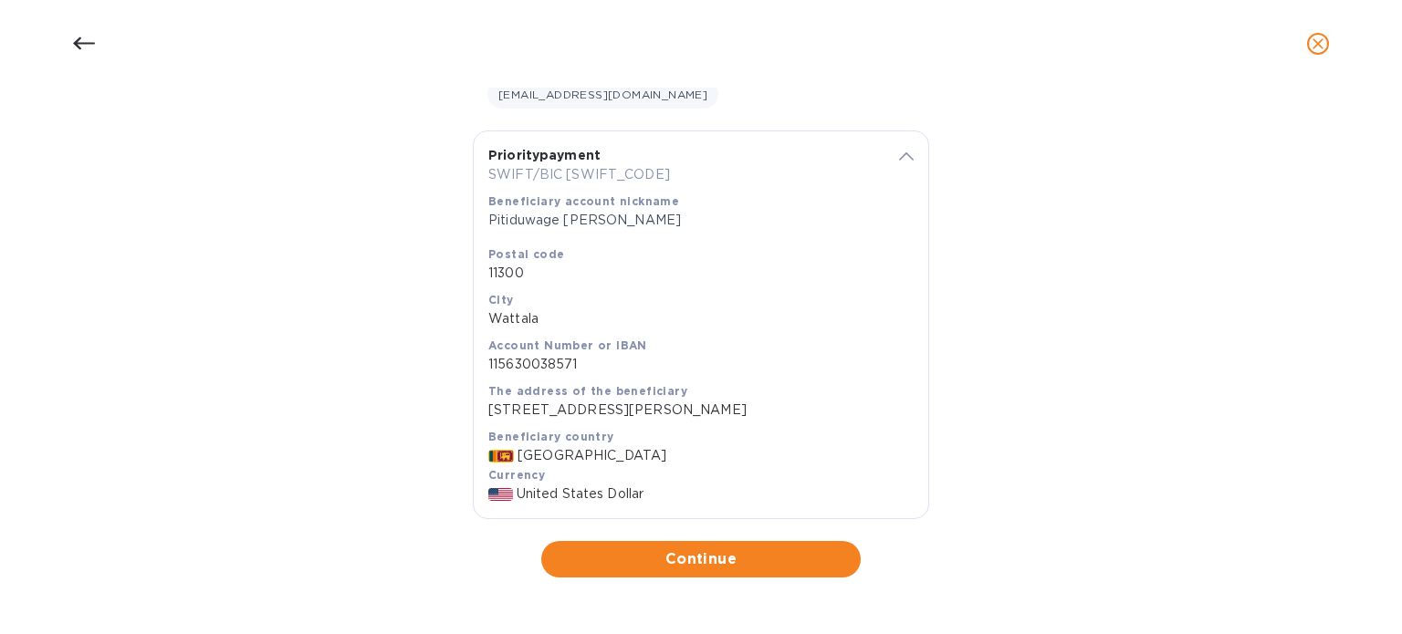
scroll to position [318, 0]
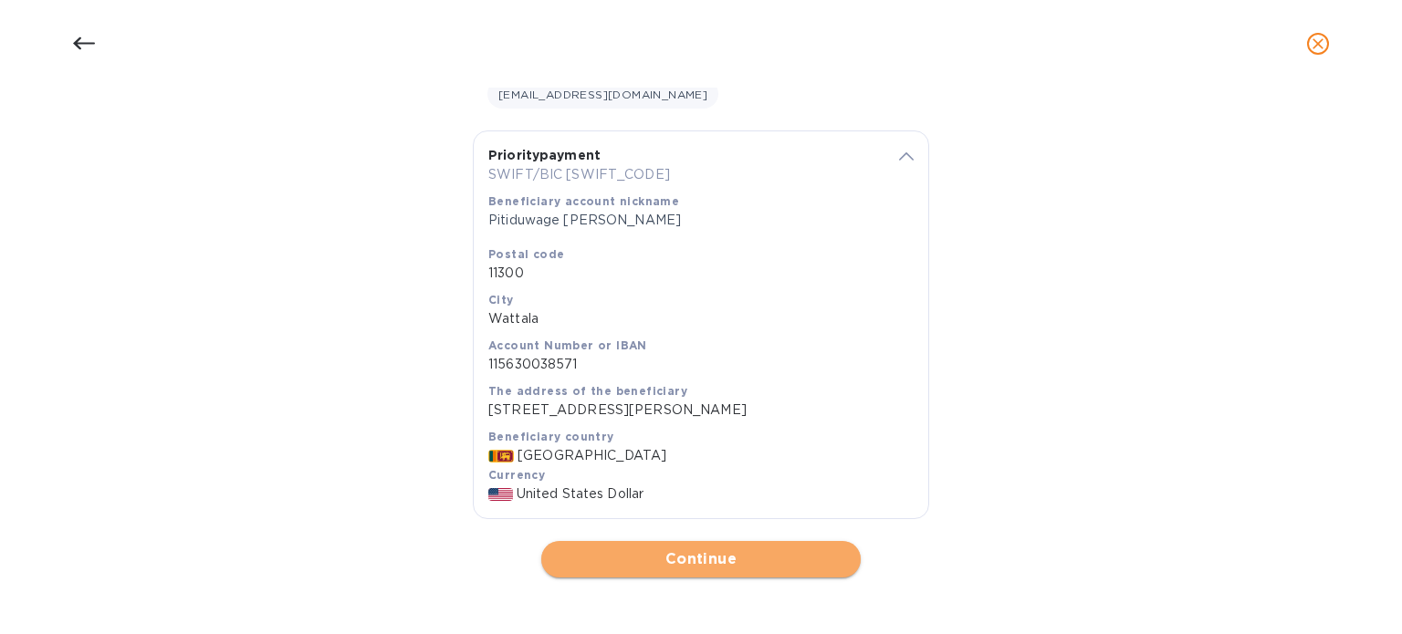
click at [715, 559] on span "Continue" at bounding box center [701, 559] width 290 height 22
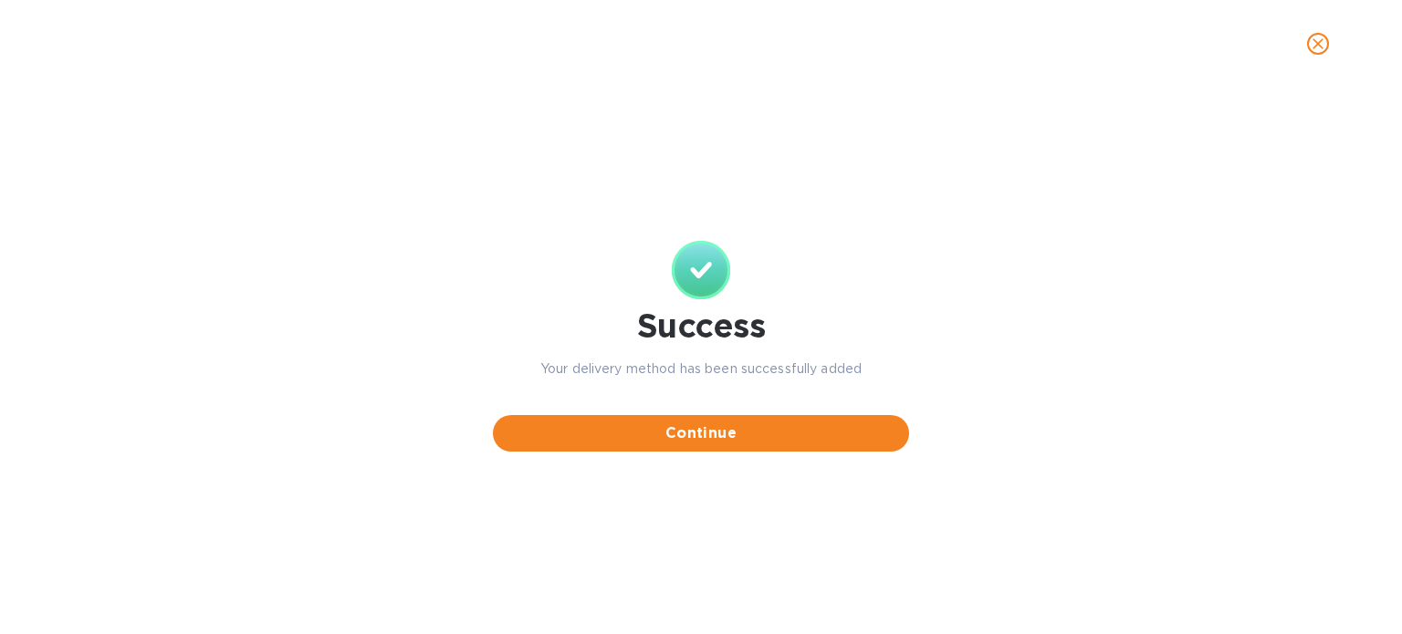
scroll to position [0, 0]
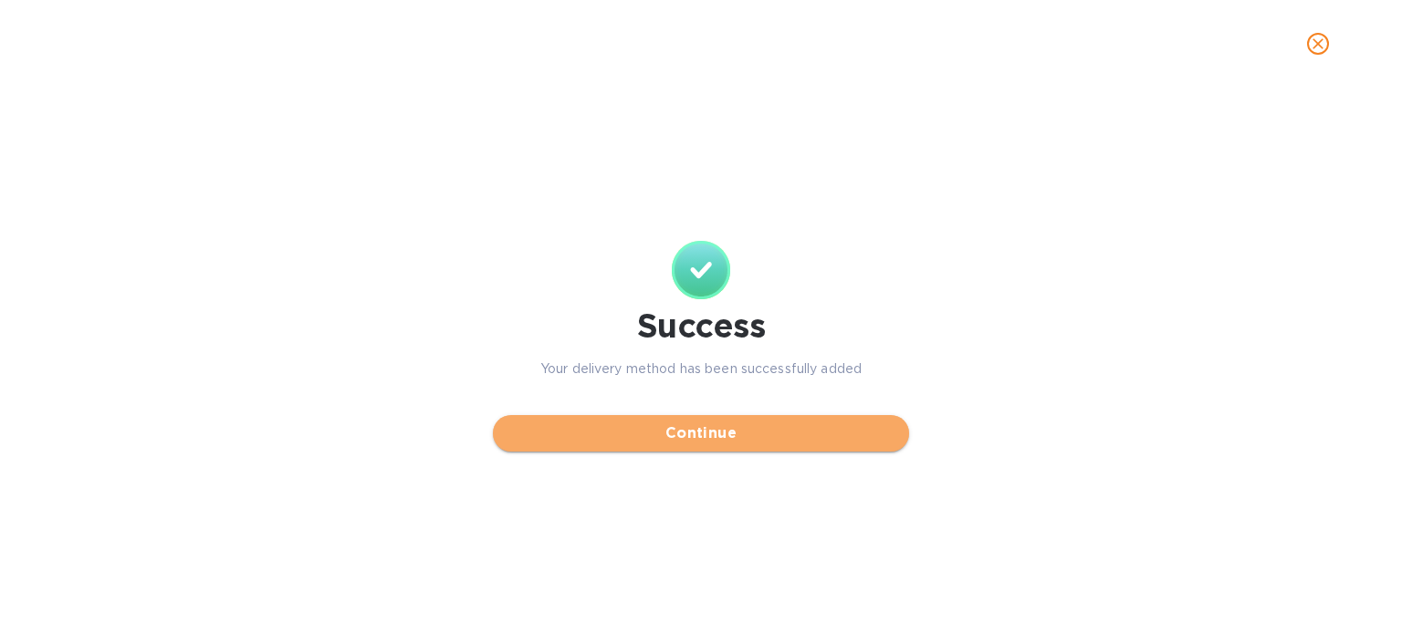
click at [711, 437] on span "Continue" at bounding box center [700, 433] width 387 height 22
